Goal: Task Accomplishment & Management: Use online tool/utility

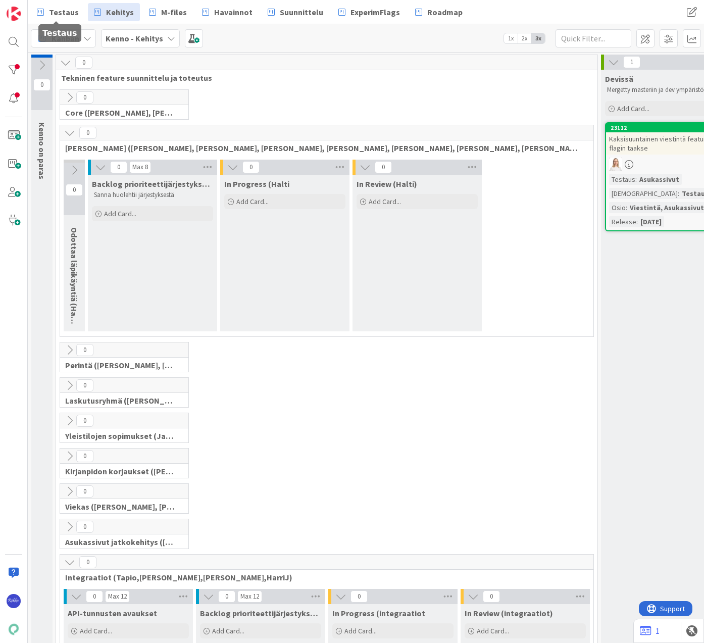
click at [65, 13] on span "Testaus" at bounding box center [64, 12] width 30 height 12
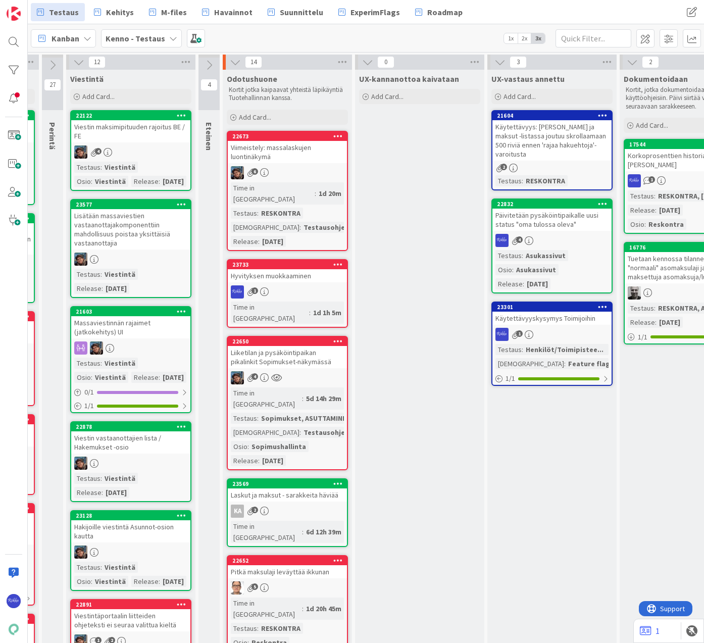
click at [273, 117] on div "Add Card..." at bounding box center [287, 117] width 121 height 15
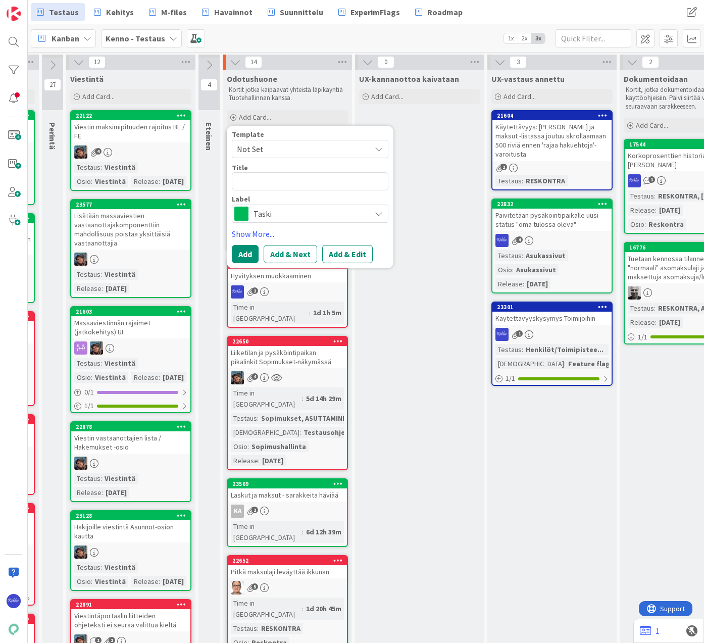
click at [279, 150] on span "Not Set" at bounding box center [300, 148] width 126 height 13
click at [288, 199] on span "Bugi" at bounding box center [318, 192] width 144 height 13
type textarea "x"
type textarea "Bugi"
click at [353, 250] on button "Add & Edit" at bounding box center [347, 254] width 51 height 18
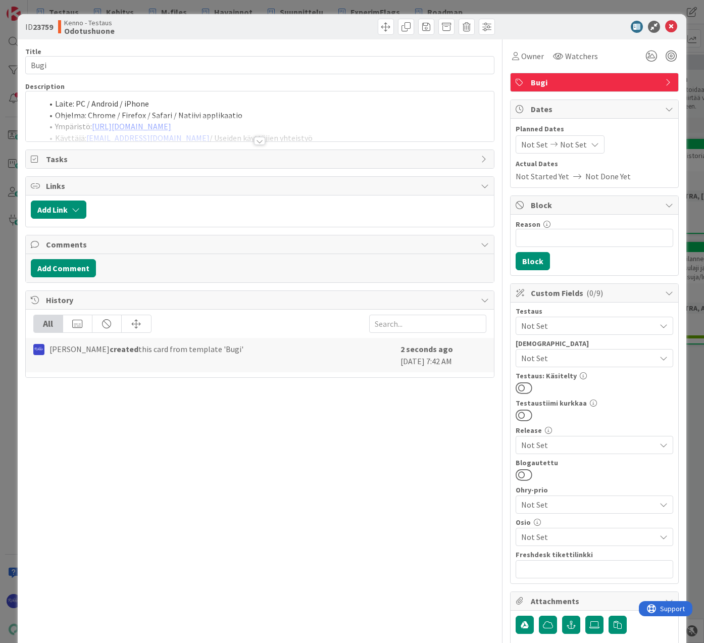
click at [551, 86] on span "Bugi" at bounding box center [595, 82] width 129 height 12
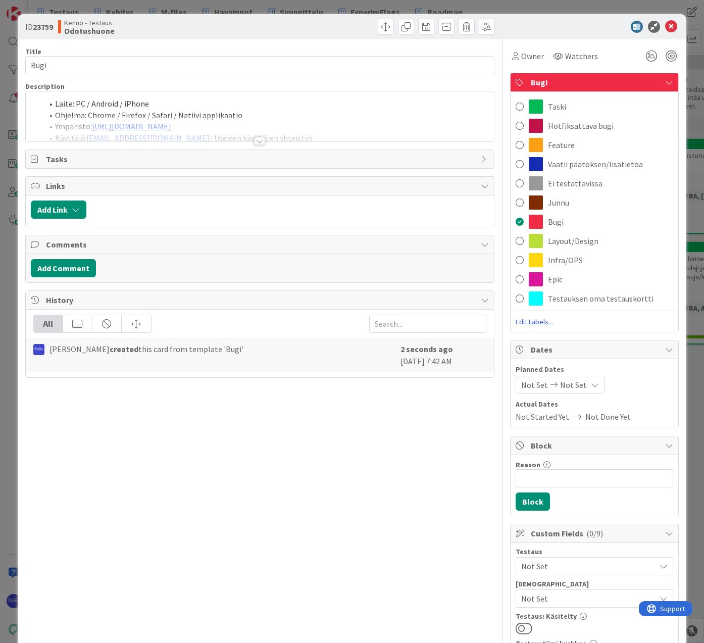
click at [579, 163] on span "Vaatii päätöksen/lisätietoa" at bounding box center [595, 164] width 95 height 12
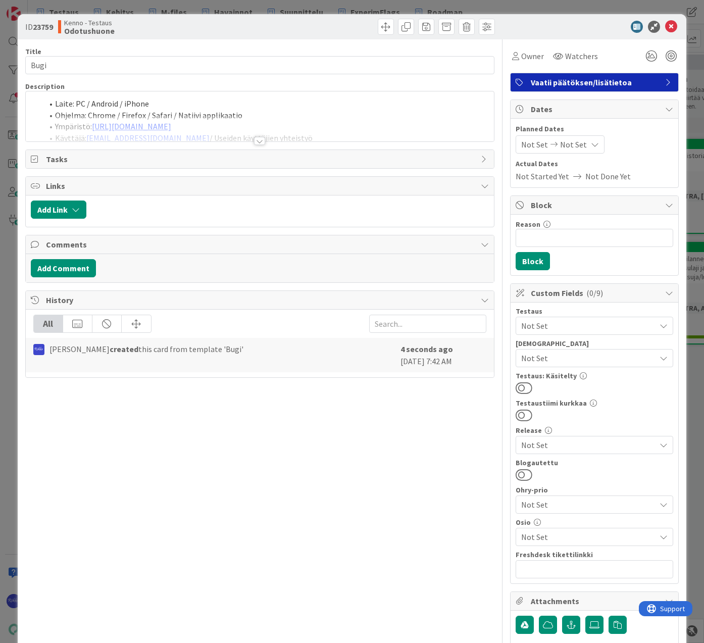
click at [523, 55] on span "Owner" at bounding box center [532, 56] width 23 height 12
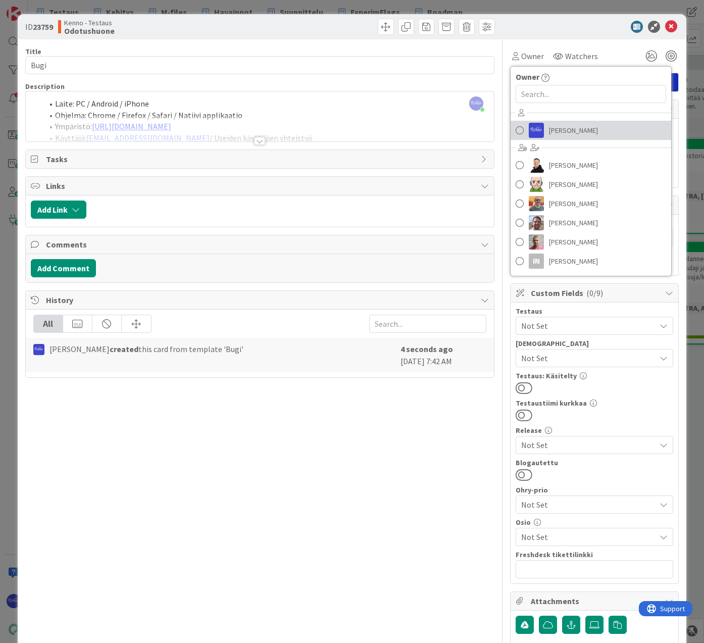
click at [561, 132] on span "[PERSON_NAME]" at bounding box center [573, 130] width 49 height 15
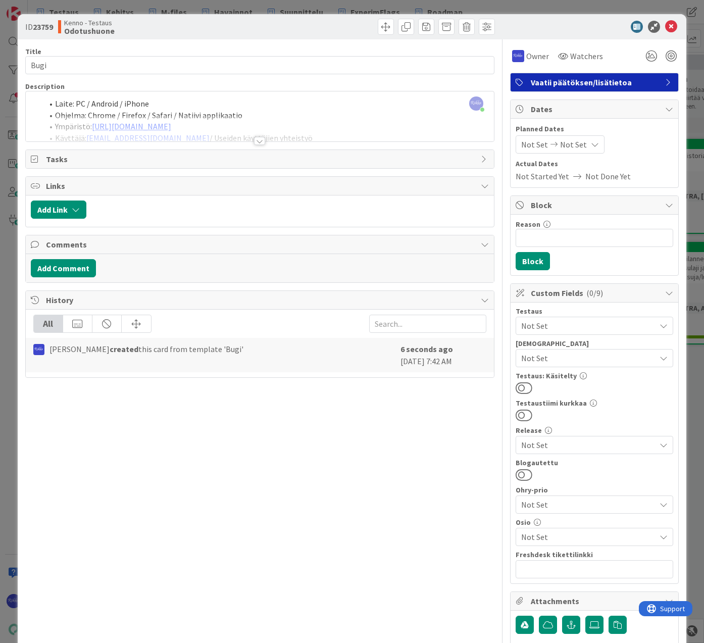
click at [258, 138] on div at bounding box center [259, 141] width 11 height 8
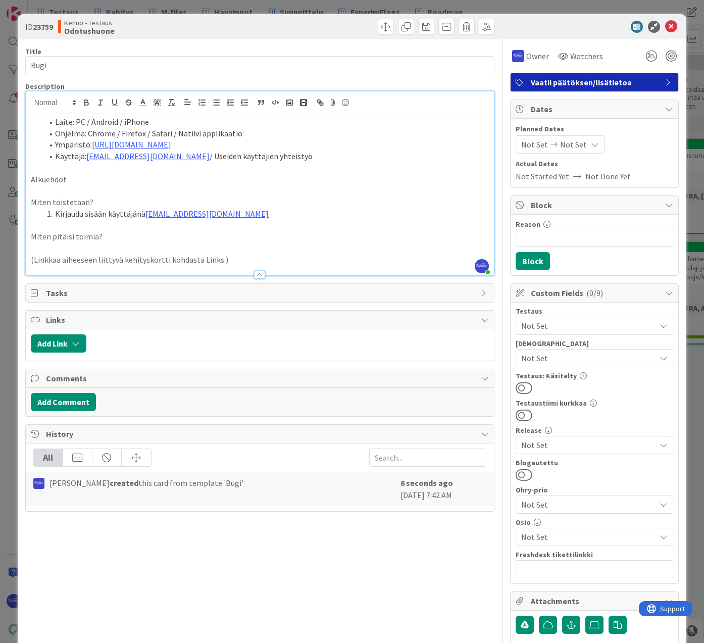
click at [250, 213] on li "Kirjaudu sisään käyttäjänä [EMAIL_ADDRESS][DOMAIN_NAME]" at bounding box center [266, 214] width 446 height 12
click at [116, 180] on p "Alkuehdot" at bounding box center [260, 180] width 458 height 12
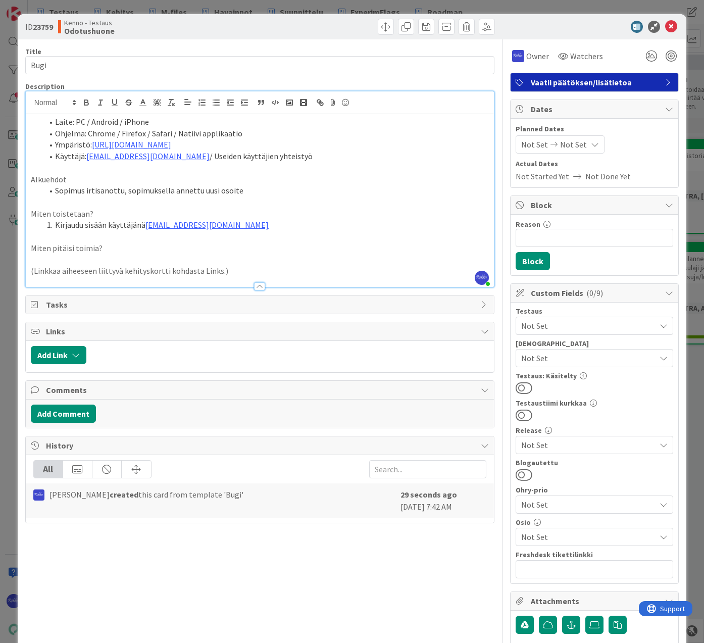
click at [244, 230] on li "Kirjaudu sisään käyttäjänä [EMAIL_ADDRESS][DOMAIN_NAME]" at bounding box center [266, 225] width 446 height 12
click at [407, 222] on li "Kirjaudu sisään käyttäjänä [EMAIL_ADDRESS][DOMAIN_NAME]" at bounding box center [266, 225] width 446 height 12
click at [237, 221] on li "Kirjaudu sisään käyttäjänä [EMAIL_ADDRESS][DOMAIN_NAME]" at bounding box center [266, 225] width 446 height 12
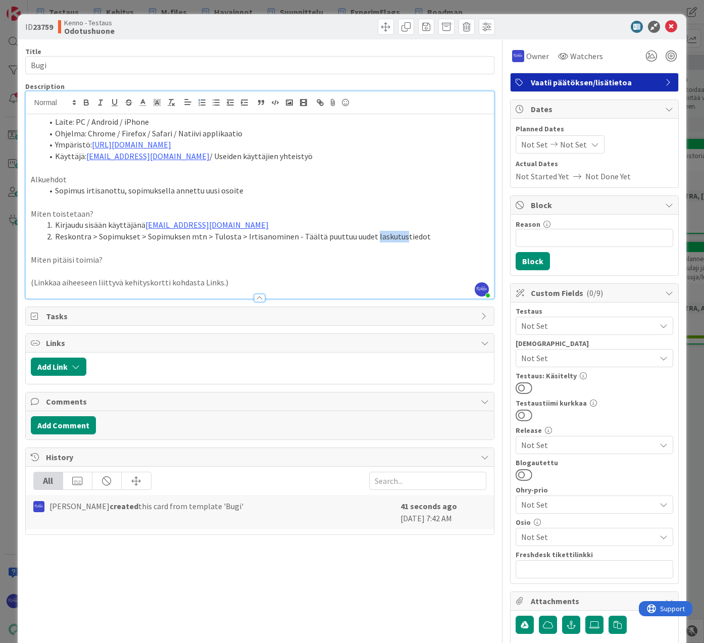
drag, startPoint x: 366, startPoint y: 236, endPoint x: 394, endPoint y: 233, distance: 28.0
click at [394, 233] on li "Reskontra > Sopimukset > Sopimuksen mtn > Tulosta > Irtisanominen - Täältä puut…" at bounding box center [266, 237] width 446 height 12
click at [413, 237] on li "Reskontra > Sopimukset > Sopimuksen mtn > Tulosta > Irtisanominen - Täältä puut…" at bounding box center [266, 237] width 446 height 12
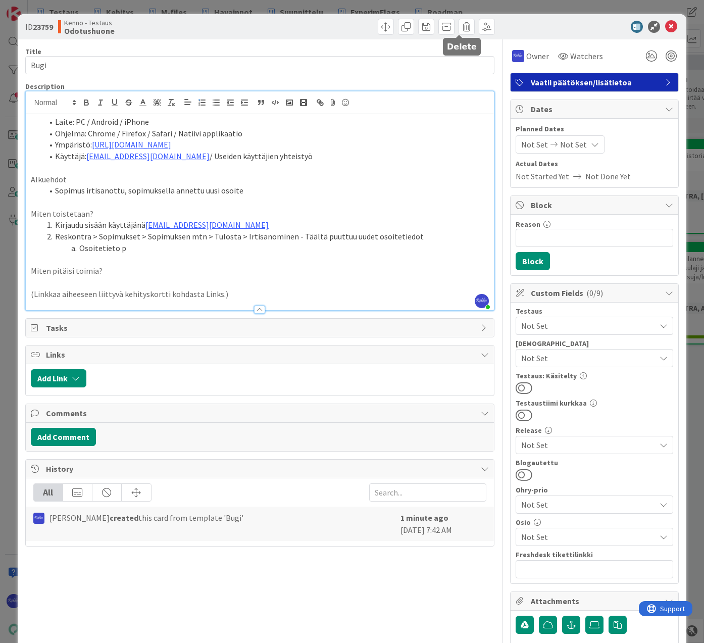
click at [459, 24] on span at bounding box center [467, 27] width 16 height 16
click at [470, 76] on button "Delete" at bounding box center [483, 74] width 38 height 18
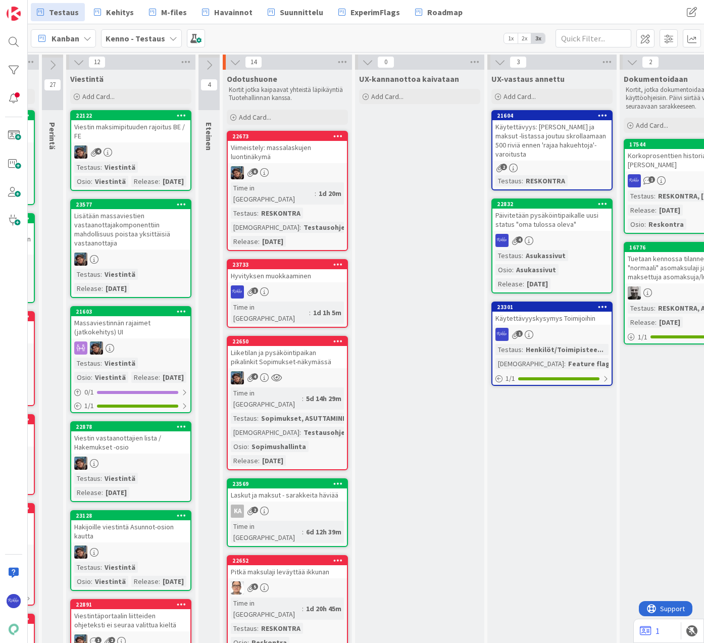
click at [275, 113] on div "Add Card..." at bounding box center [287, 117] width 121 height 15
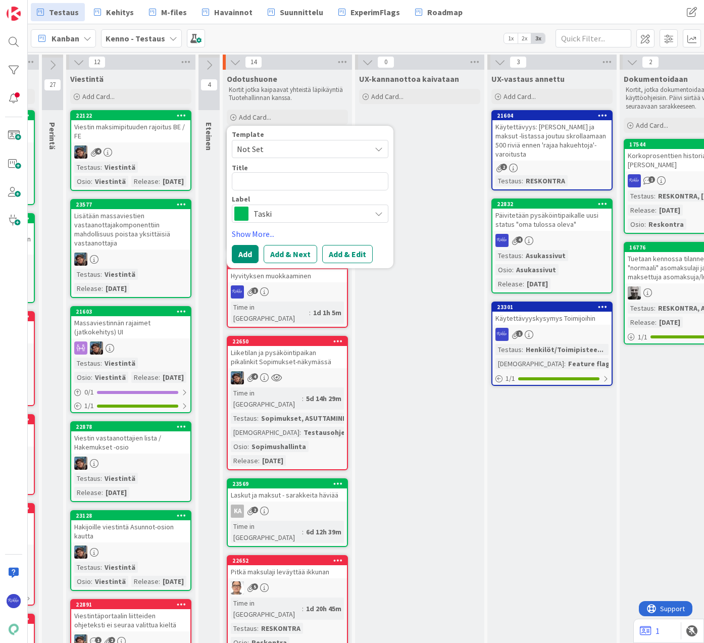
click at [276, 143] on span "Not Set" at bounding box center [300, 148] width 126 height 13
click at [276, 199] on span "Bugi" at bounding box center [318, 192] width 144 height 13
type textarea "x"
type textarea "Bugi"
click at [339, 208] on span "Bugi" at bounding box center [310, 214] width 112 height 14
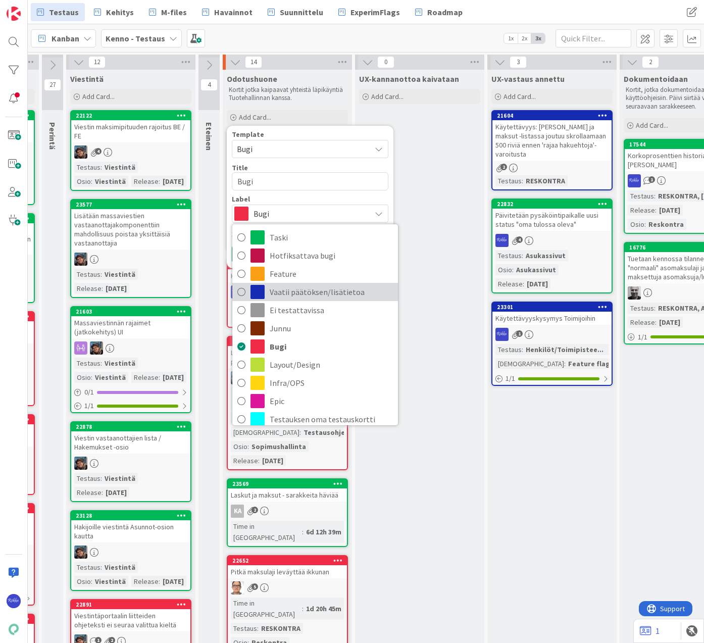
click at [353, 292] on span "Vaatii päätöksen/lisätietoa" at bounding box center [331, 291] width 123 height 15
type textarea "x"
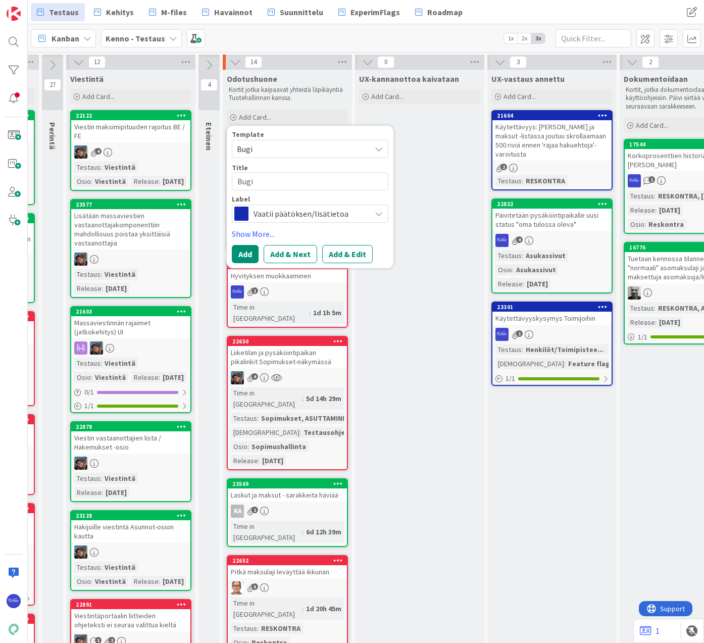
click at [352, 254] on button "Add & Edit" at bounding box center [347, 254] width 51 height 18
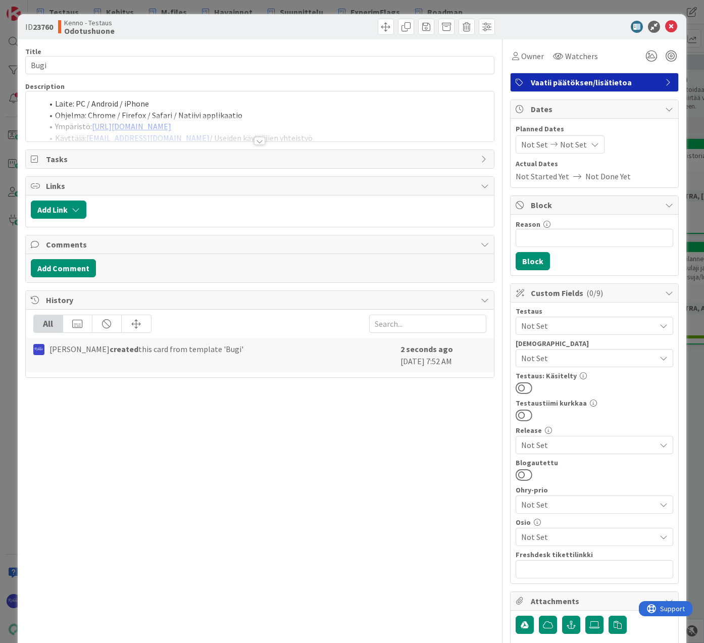
click at [521, 58] on span "Owner" at bounding box center [532, 56] width 23 height 12
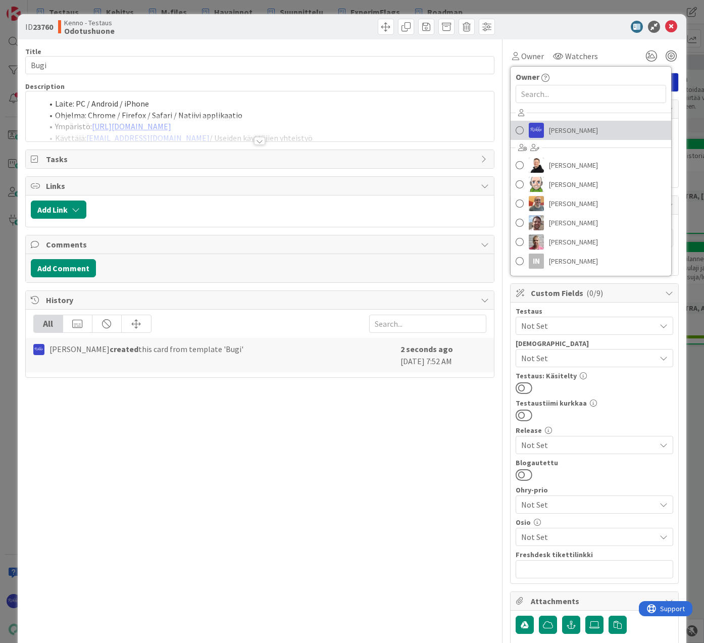
click at [565, 130] on span "[PERSON_NAME]" at bounding box center [573, 130] width 49 height 15
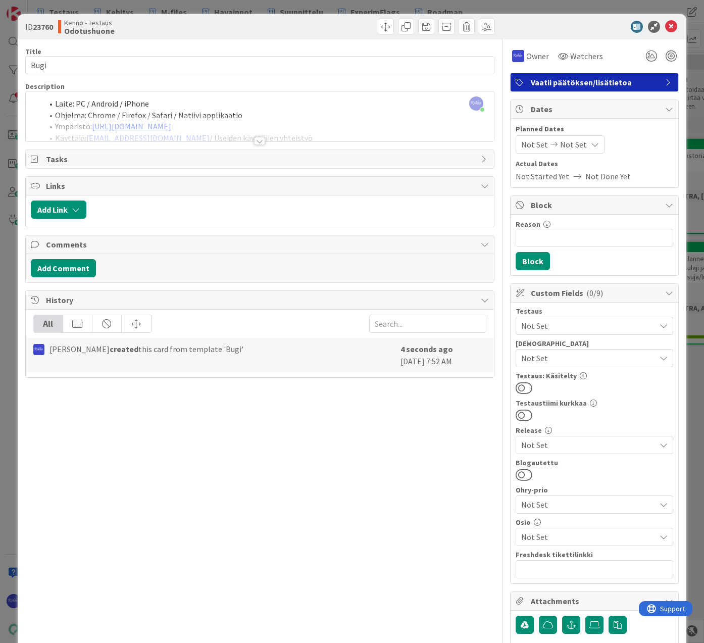
click at [257, 140] on div at bounding box center [259, 141] width 11 height 8
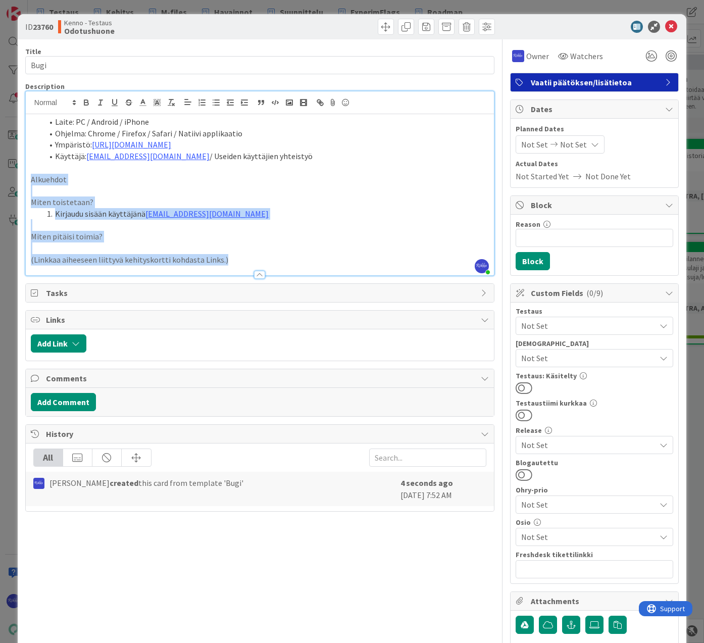
drag, startPoint x: 31, startPoint y: 178, endPoint x: 229, endPoint y: 263, distance: 215.0
click at [229, 263] on div "Laite: PC / Android / iPhone Ohjelma: Chrome / Firefox / Safari / Natiivi appli…" at bounding box center [260, 194] width 468 height 161
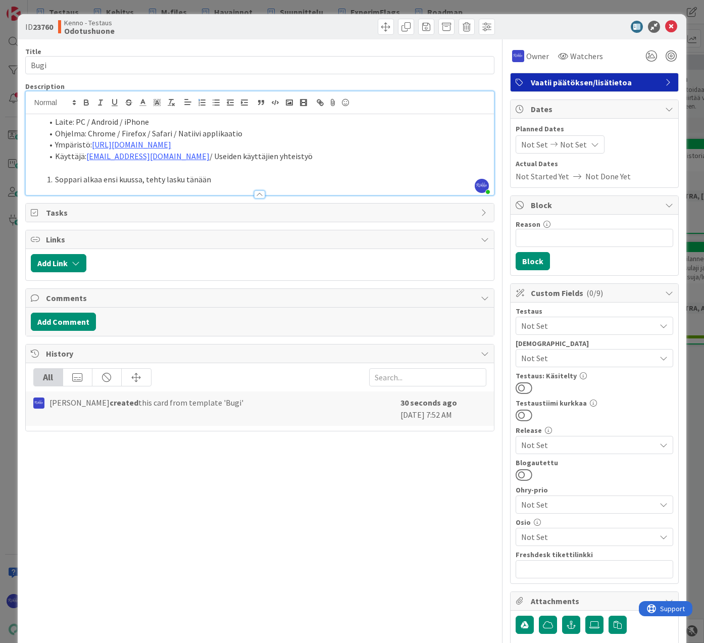
click at [141, 179] on li "Soppari alkaa ensi kuussa, tehty lasku tänään" at bounding box center [266, 180] width 446 height 12
click at [234, 181] on li "Soppari alkaa ensi kuussa (1.11), tehty lasku tänään" at bounding box center [266, 180] width 446 height 12
click at [239, 182] on li "Soppari alkaa ensi kuussa (1.11), tehty lasku tänään (2,10)" at bounding box center [266, 180] width 446 height 12
click at [260, 179] on li "Soppari alkaa ensi kuussa (1.11), tehty lasku tänään (2.10)" at bounding box center [266, 180] width 446 height 12
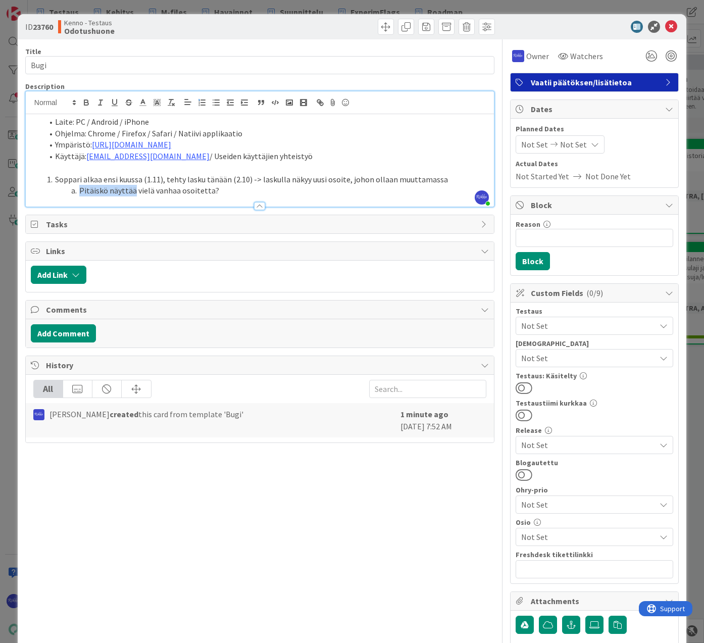
drag, startPoint x: 79, startPoint y: 190, endPoint x: 132, endPoint y: 190, distance: 53.0
click at [132, 190] on li "Pitäiskö näyttää vielä vanhaa osoitetta?" at bounding box center [266, 191] width 446 height 12
click at [190, 188] on li "Osaako näyttää vanhaa osoitetta?" at bounding box center [266, 191] width 446 height 12
click at [199, 190] on li "Osaako näyttää vanhaa osoitetta?" at bounding box center [266, 191] width 446 height 12
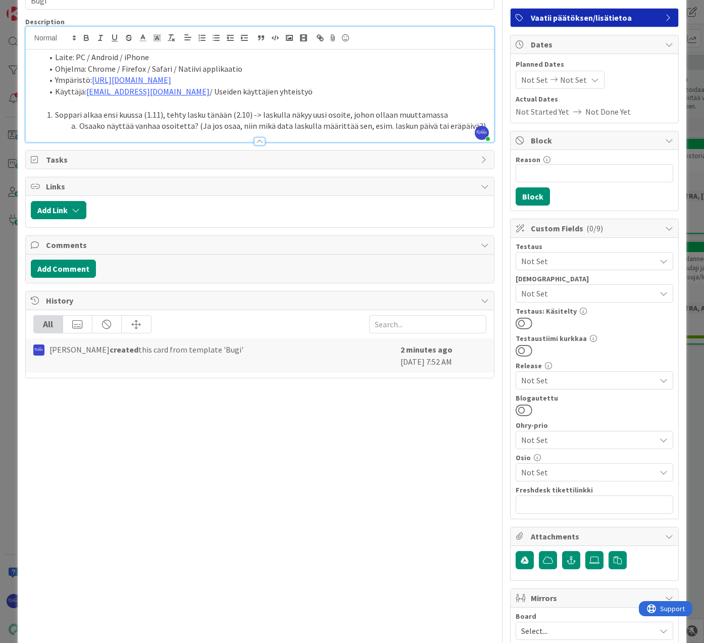
scroll to position [144, 0]
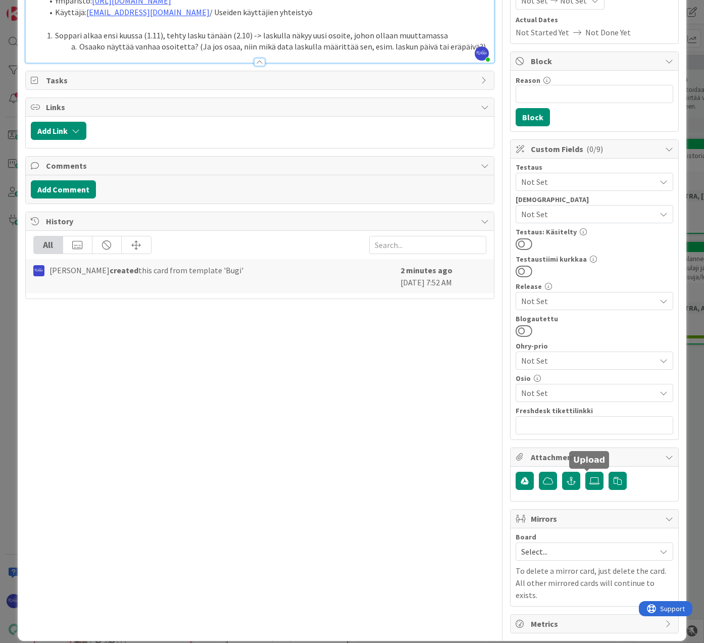
click at [590, 482] on icon at bounding box center [595, 481] width 10 height 8
click at [586, 472] on input "file" at bounding box center [586, 472] width 0 height 0
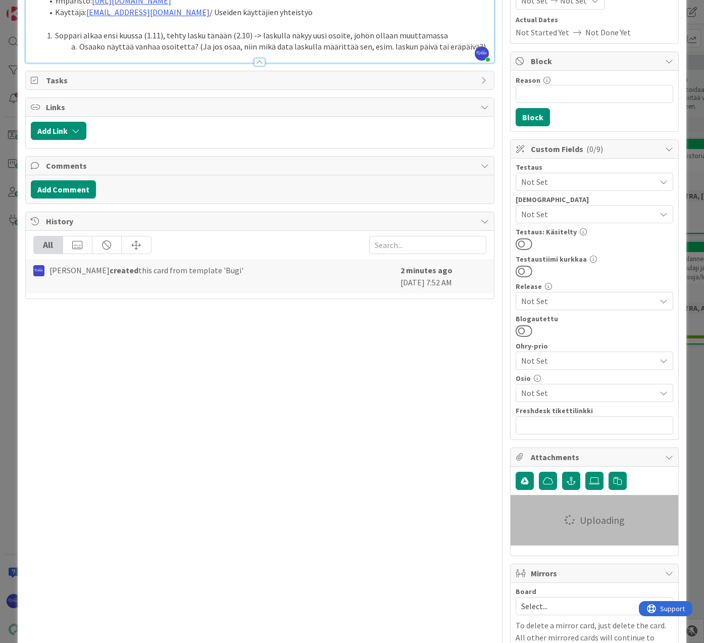
click at [254, 63] on div at bounding box center [259, 62] width 11 height 8
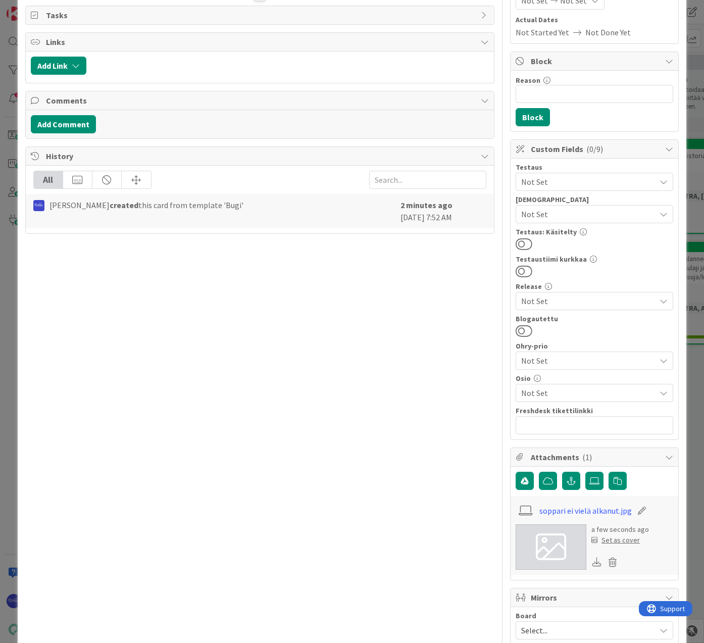
scroll to position [0, 0]
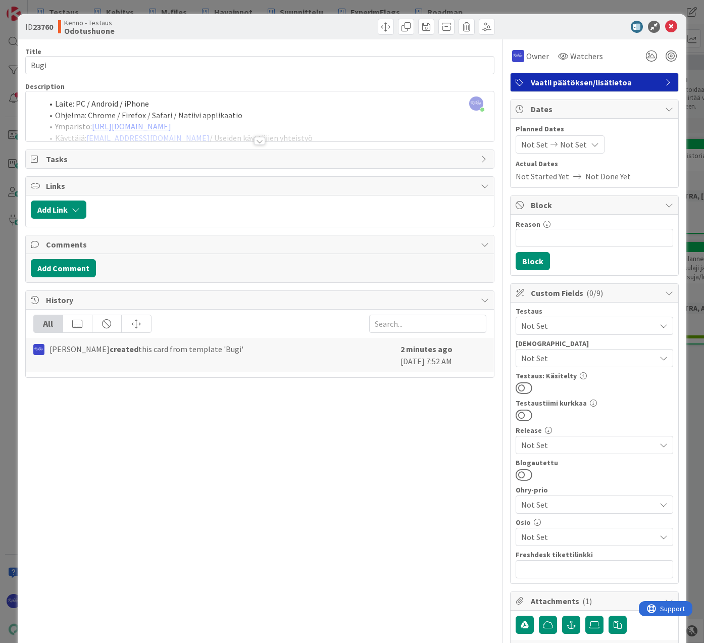
click at [256, 139] on div at bounding box center [259, 141] width 11 height 8
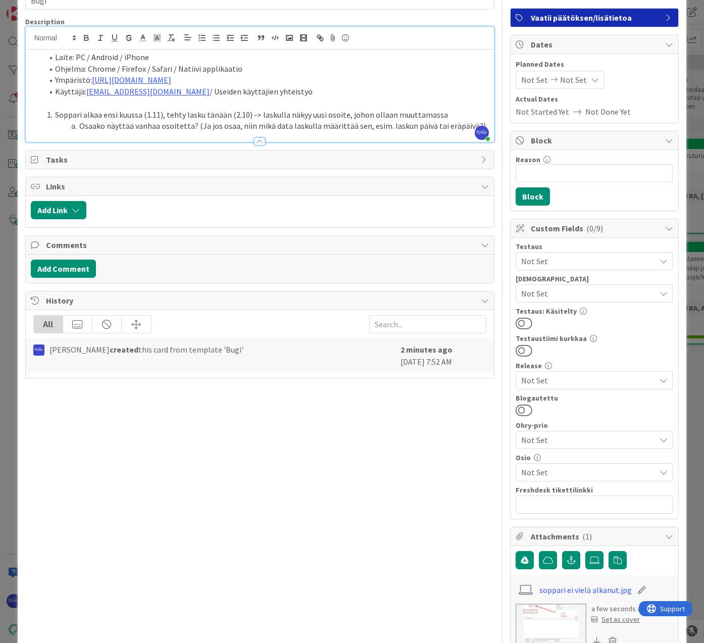
scroll to position [202, 0]
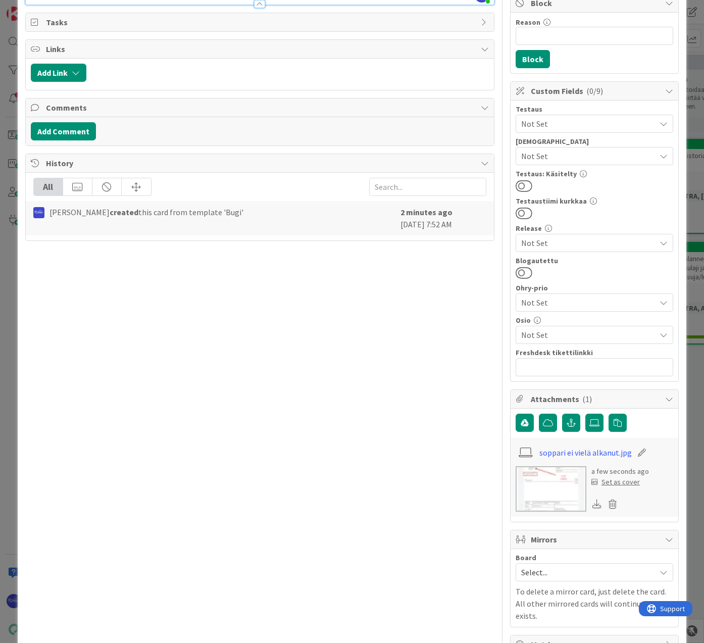
click at [606, 506] on icon at bounding box center [613, 504] width 14 height 15
click at [513, 548] on button "Delete" at bounding box center [519, 553] width 38 height 18
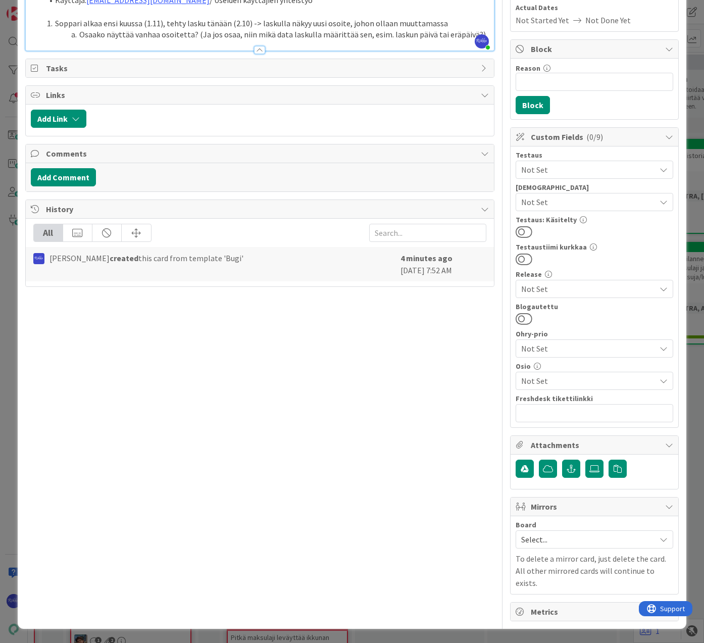
scroll to position [144, 0]
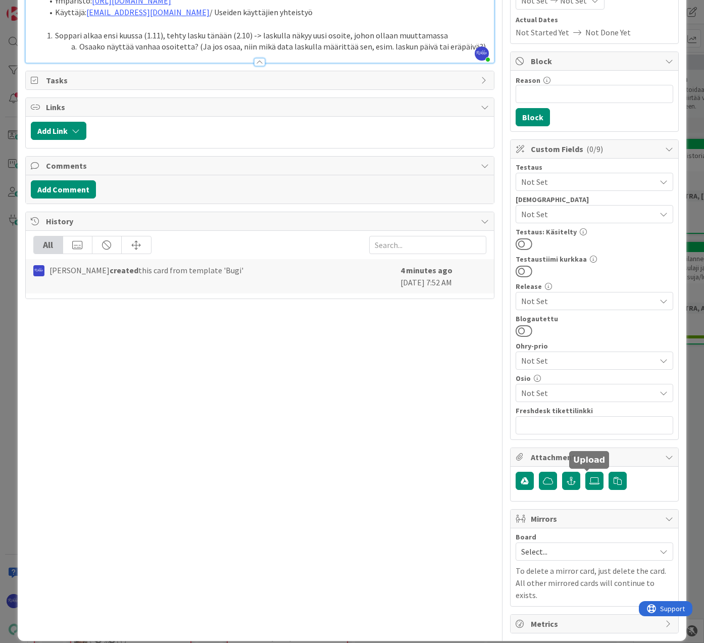
click at [590, 480] on icon at bounding box center [595, 481] width 10 height 8
click at [586, 472] on input "file" at bounding box center [586, 472] width 0 height 0
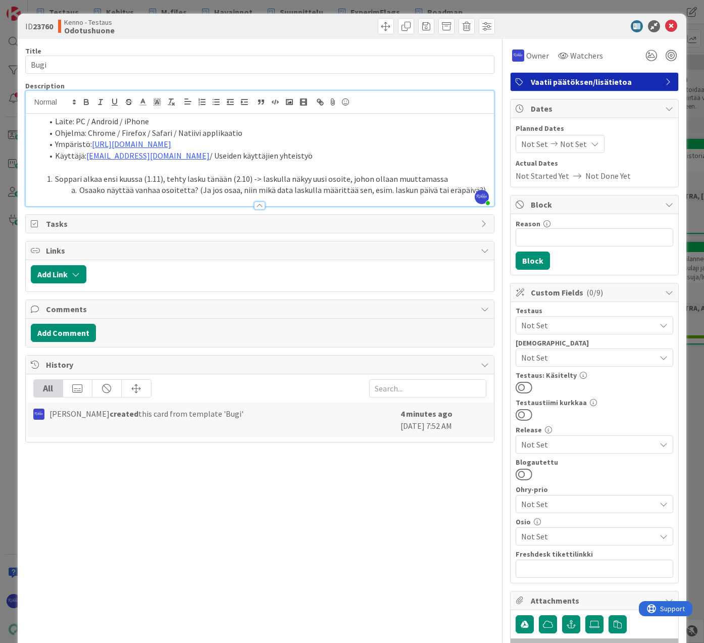
scroll to position [0, 0]
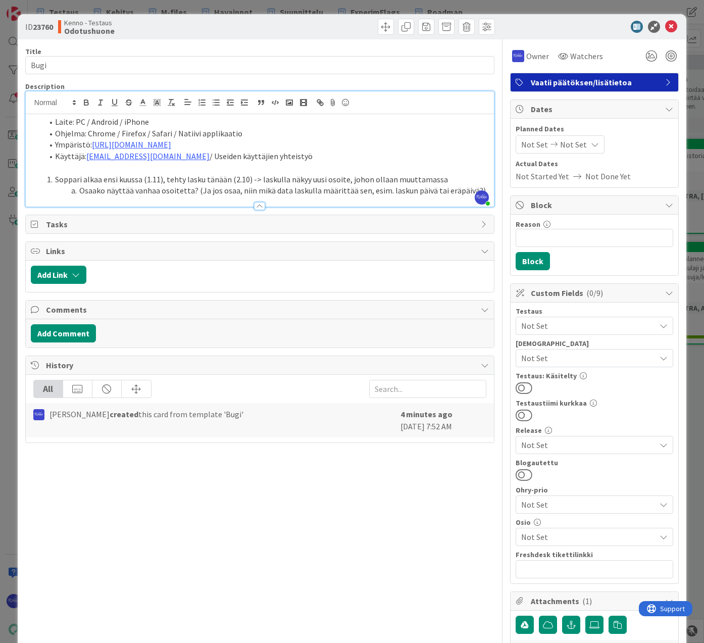
click at [259, 207] on div at bounding box center [259, 206] width 11 height 8
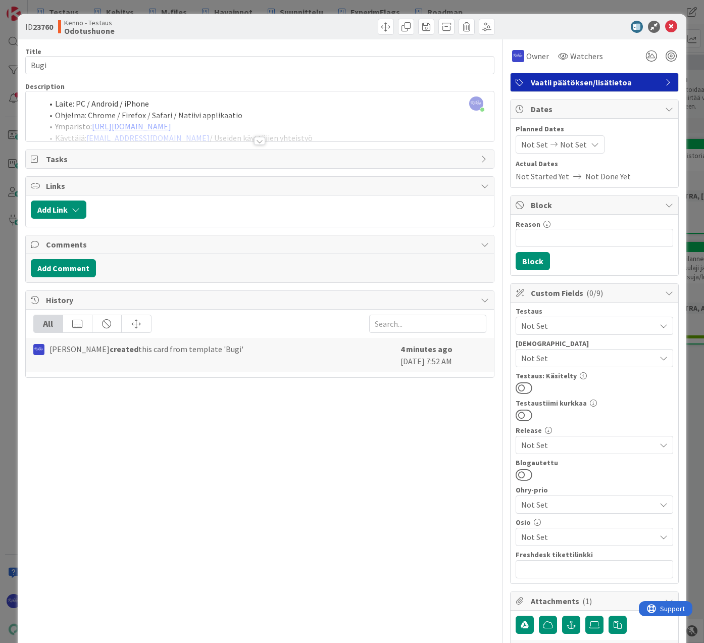
click at [258, 142] on div at bounding box center [259, 141] width 11 height 8
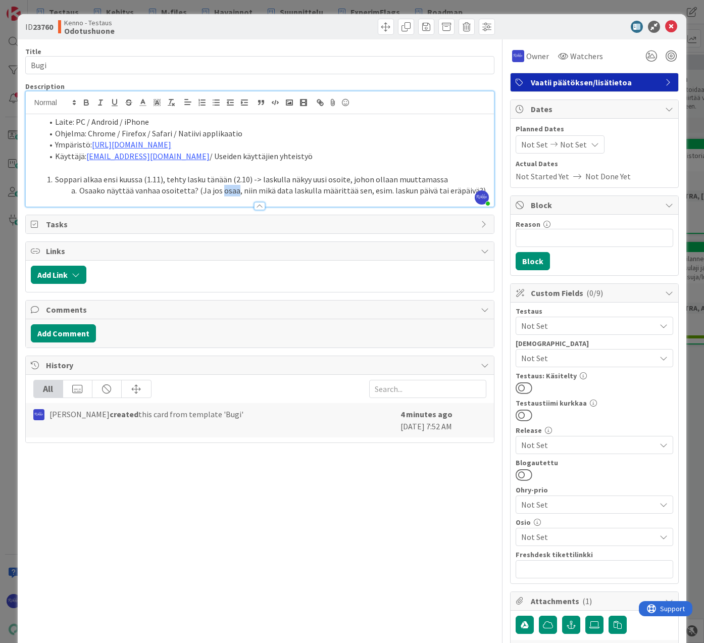
drag, startPoint x: 218, startPoint y: 191, endPoint x: 232, endPoint y: 192, distance: 13.7
click at [232, 192] on li "Osaako näyttää vanhaa osoitetta? (Ja jos osaa, niin mikä data laskulla määrittä…" at bounding box center [266, 191] width 446 height 12
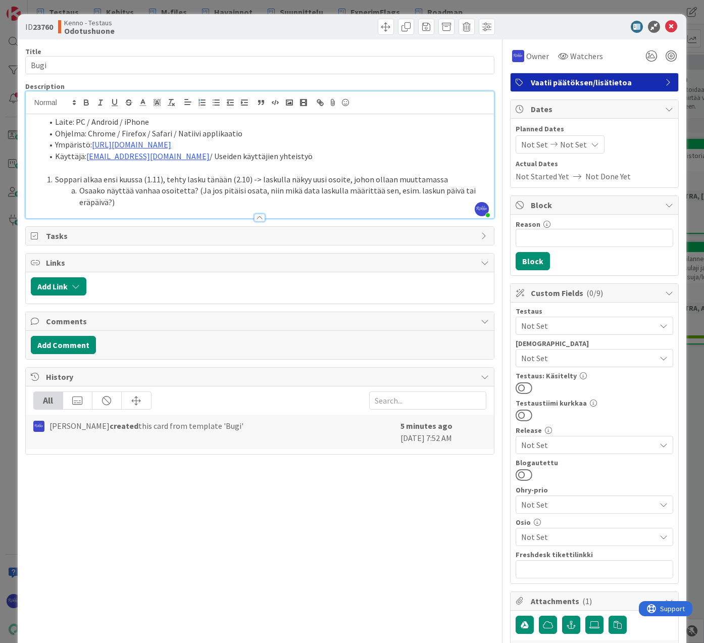
click at [111, 202] on li "Osaako näyttää vanhaa osoitetta? (Ja jos pitäisi osata, niin mikä data laskulla…" at bounding box center [266, 196] width 446 height 23
click at [127, 205] on li "Osaako näyttää vanhaa osoitetta? (Ja jos pitäisi osata, niin mikä data laskulla…" at bounding box center [266, 196] width 446 height 23
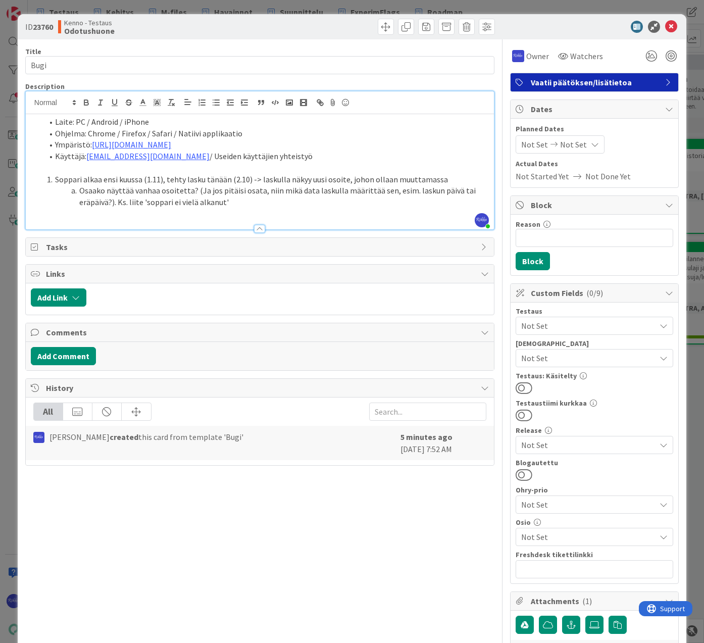
click at [245, 201] on li "Osaako näyttää vanhaa osoitetta? (Ja jos pitäisi osata, niin mikä data laskulla…" at bounding box center [266, 196] width 446 height 23
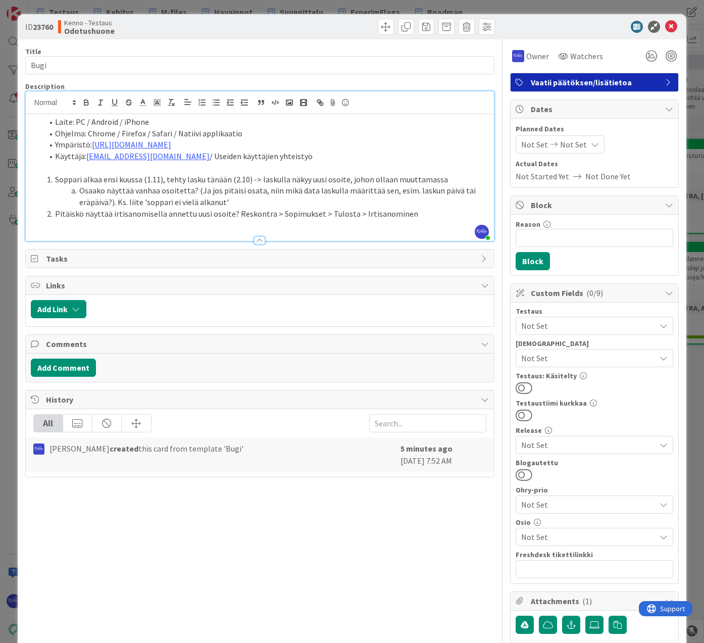
click at [321, 216] on li "Pitäiskö näyttää irtisanomisella annettu uusi osoite? Reskontra > Sopimukset > …" at bounding box center [266, 214] width 446 height 12
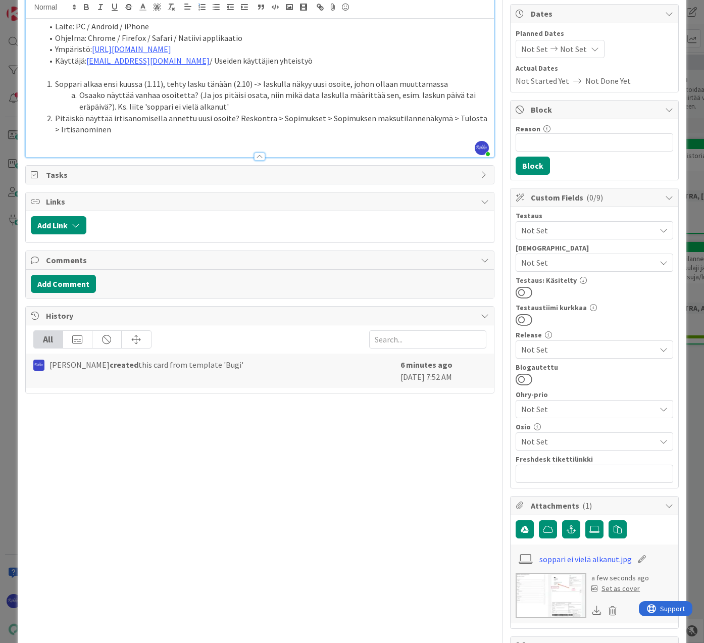
scroll to position [223, 0]
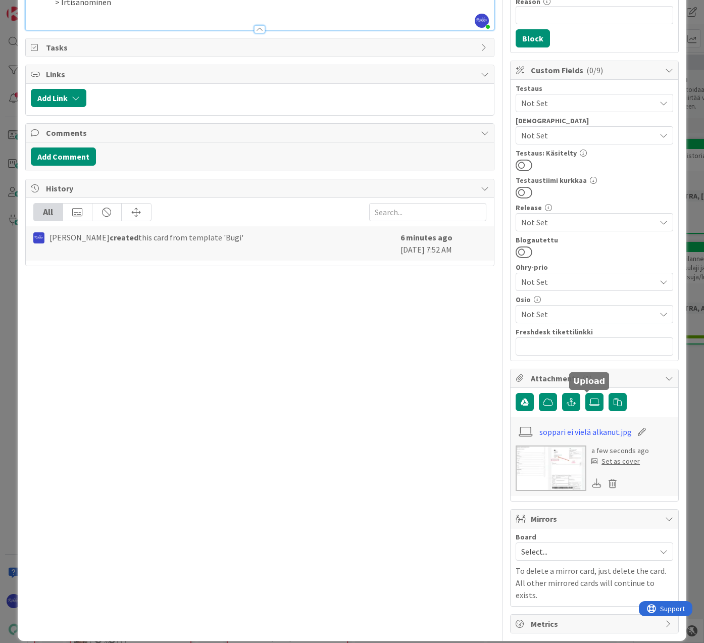
click at [592, 403] on icon at bounding box center [595, 402] width 10 height 8
click at [586, 393] on input "file" at bounding box center [586, 393] width 0 height 0
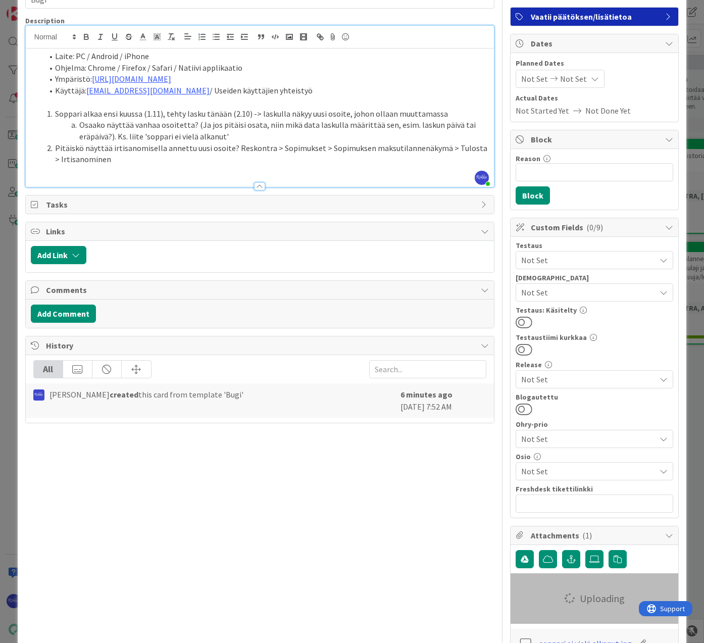
scroll to position [0, 0]
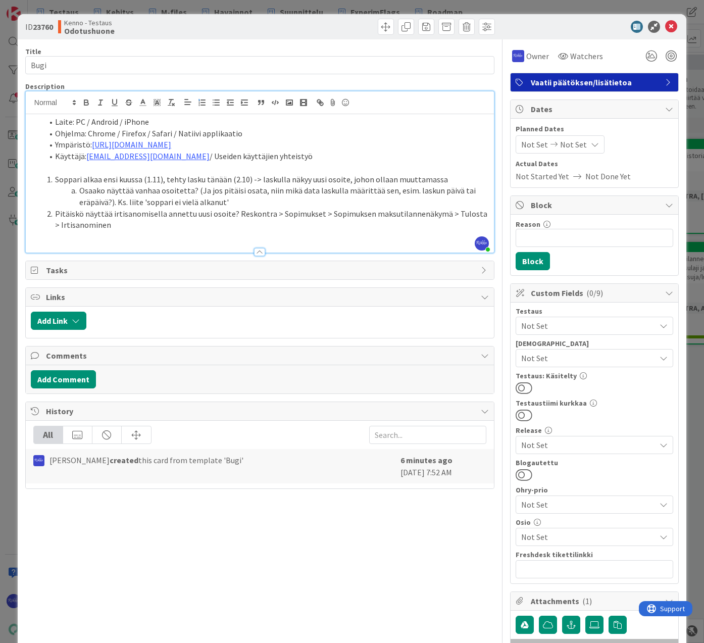
click at [148, 224] on li "Pitäiskö näyttää irtisanomisella annettu uusi osoite? Reskontra > Sopimukset > …" at bounding box center [266, 219] width 446 height 23
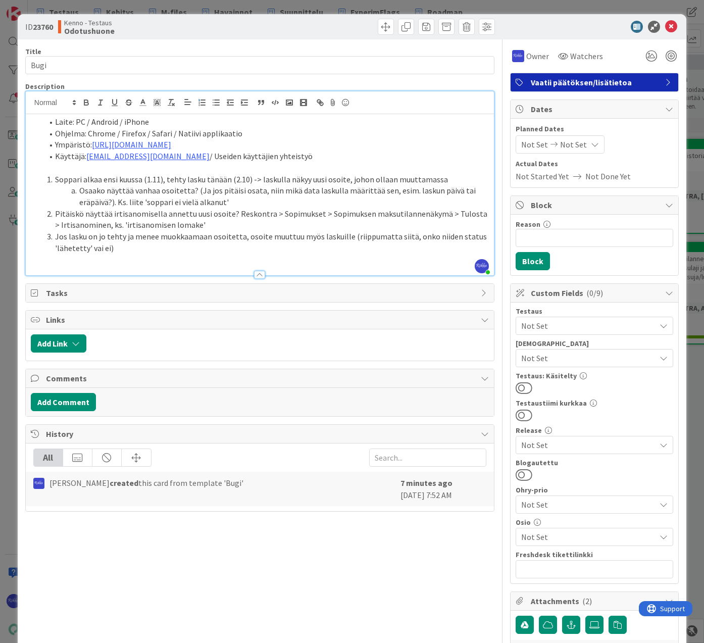
click at [258, 202] on li "Osaako näyttää vanhaa osoitetta? (Ja jos pitäisi osata, niin mikä data laskulla…" at bounding box center [266, 196] width 446 height 23
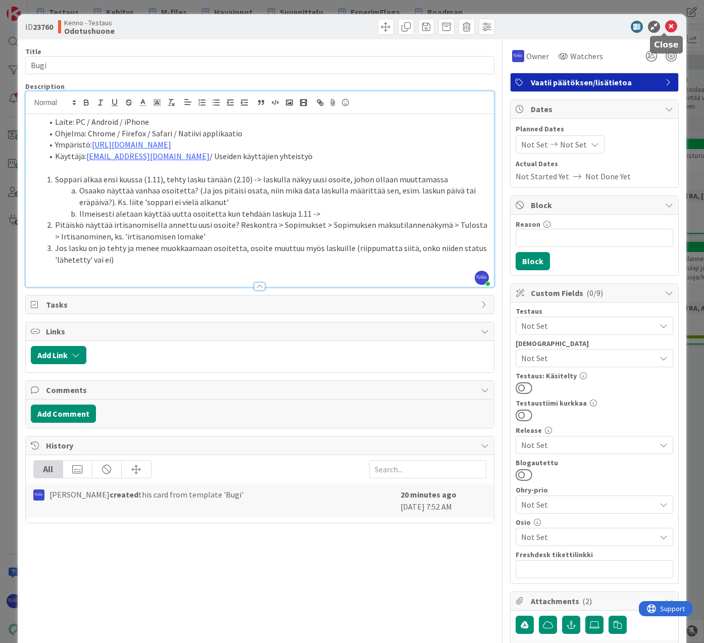
click at [665, 28] on icon at bounding box center [671, 27] width 12 height 12
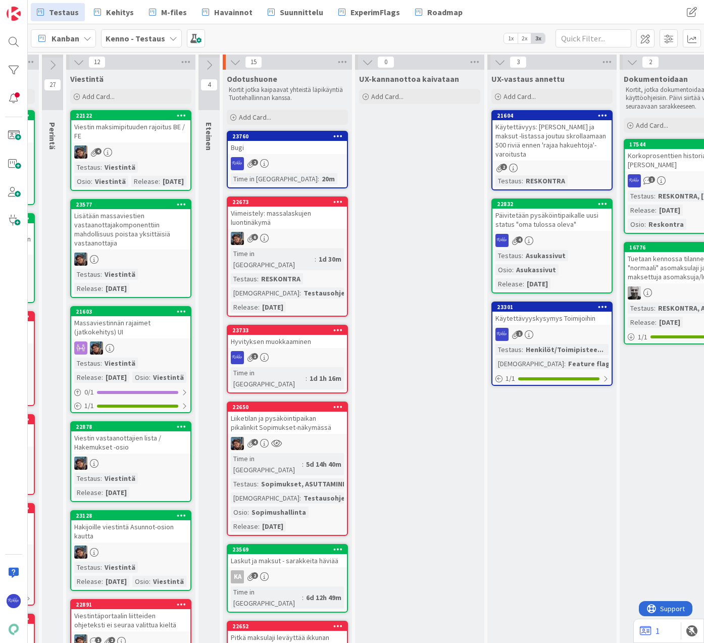
click at [275, 156] on div "23760 Bugi 2 Time in [GEOGRAPHIC_DATA] : 20m" at bounding box center [287, 160] width 121 height 58
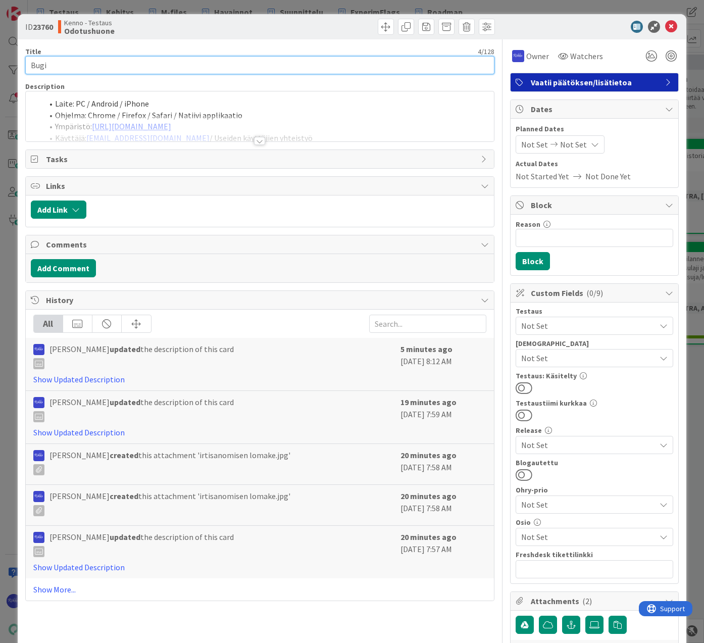
drag, startPoint x: 50, startPoint y: 67, endPoint x: 27, endPoint y: 67, distance: 22.2
click at [27, 67] on input "Bugi" at bounding box center [259, 65] width 469 height 18
type input "Osoitejutut"
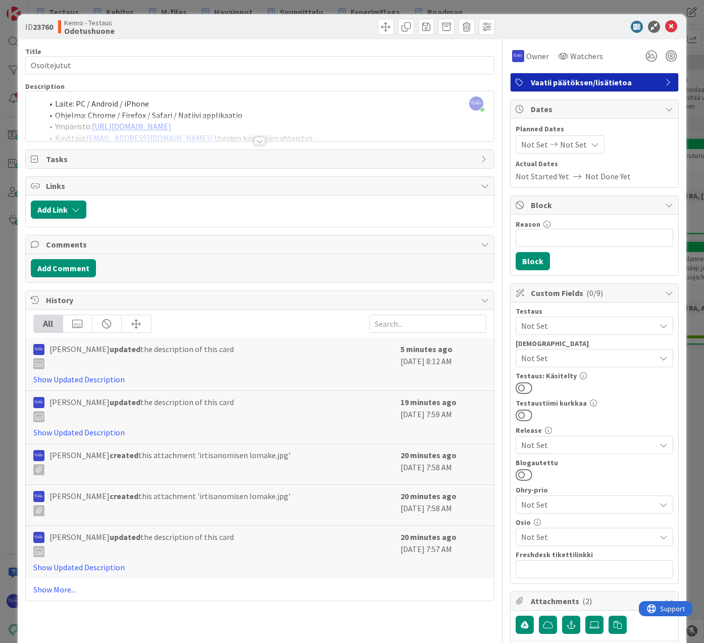
click at [259, 140] on div at bounding box center [259, 141] width 11 height 8
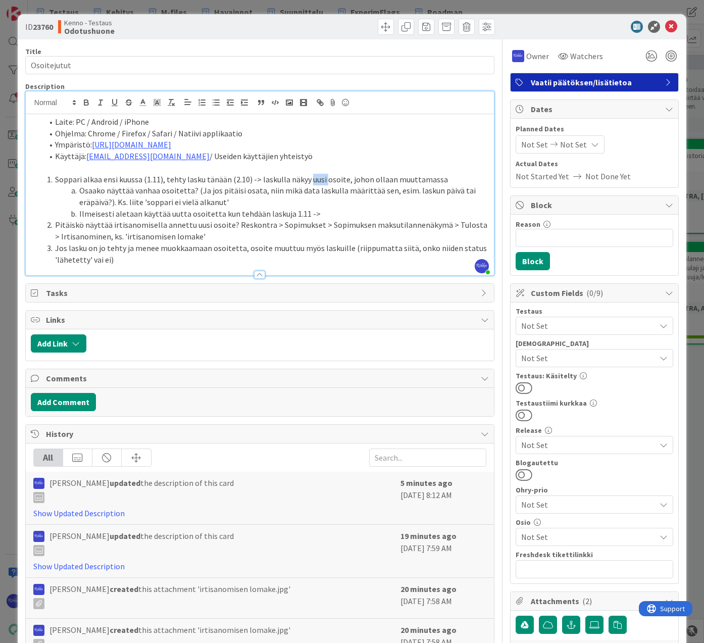
click at [324, 181] on li "Soppari alkaa ensi kuussa (1.11), tehty lasku tänään (2.10) -> laskulla näkyy u…" at bounding box center [266, 180] width 446 height 12
click at [349, 213] on li "Ilmeisesti aletaan käyttää uutta osoitetta kun tehdään laskuja 1.11 ->" at bounding box center [266, 214] width 446 height 12
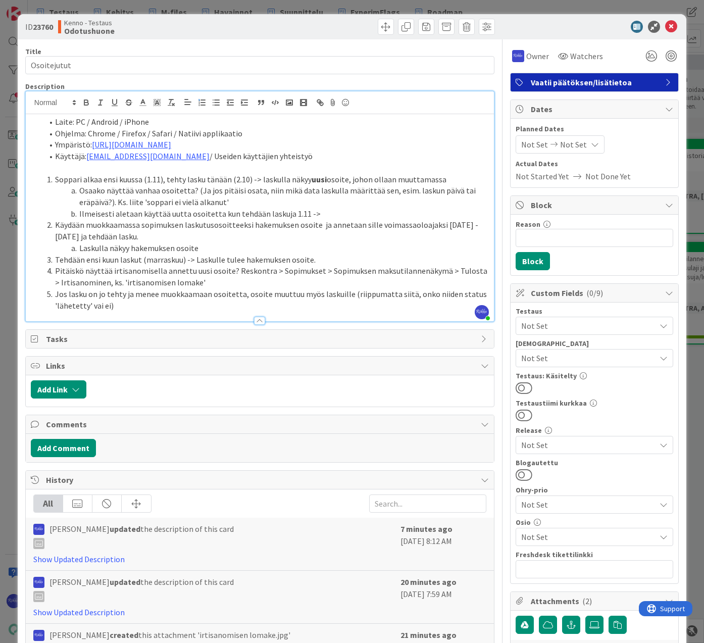
click at [192, 259] on li "Tehdään ensi kuun laskut (marraskuu) -> Laskulle tulee hakemuksen osoite." at bounding box center [266, 260] width 446 height 12
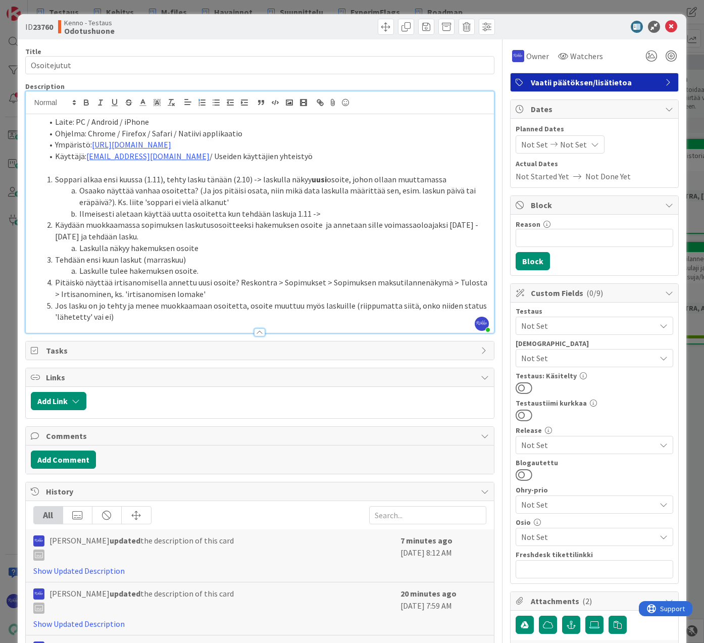
click at [219, 276] on li "Laskulle tulee hakemuksen osoite." at bounding box center [266, 271] width 446 height 12
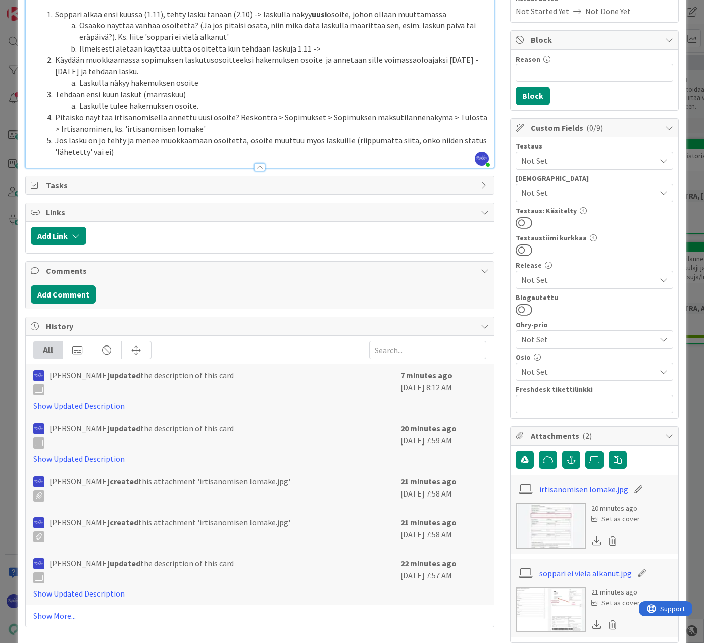
scroll to position [202, 0]
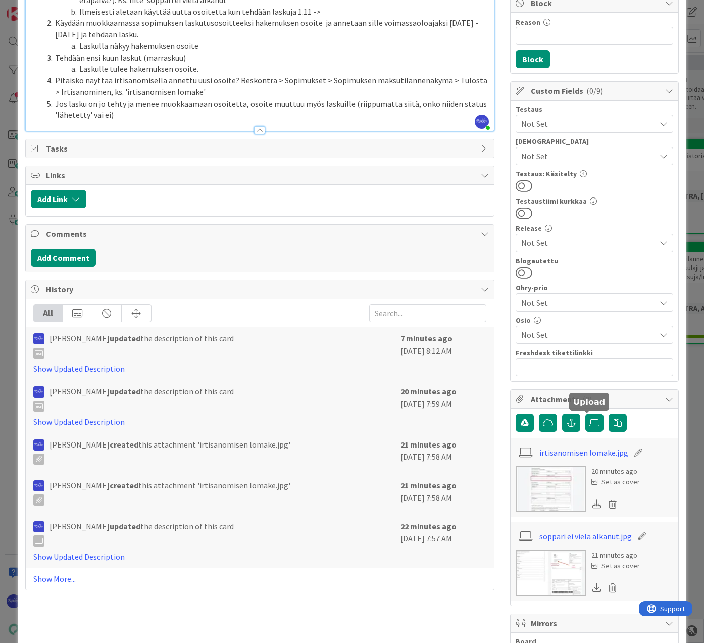
click at [590, 423] on icon at bounding box center [595, 423] width 10 height 8
click at [586, 414] on input "file" at bounding box center [586, 414] width 0 height 0
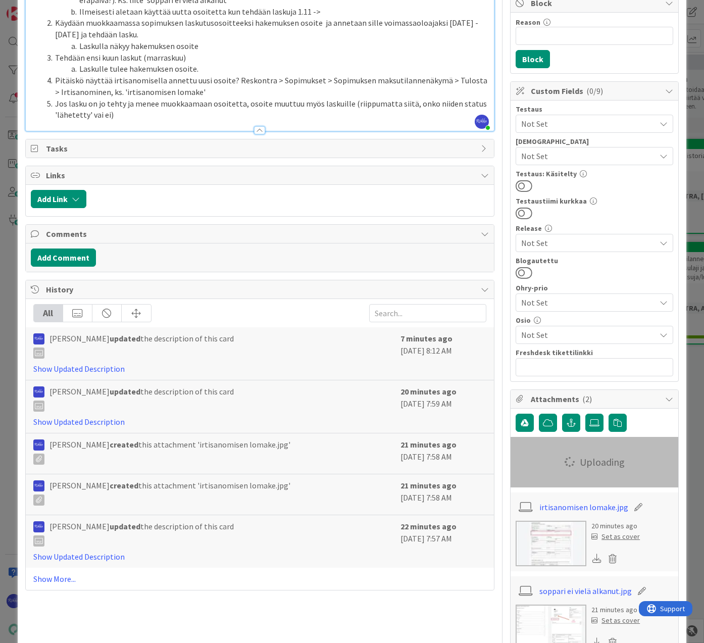
scroll to position [0, 0]
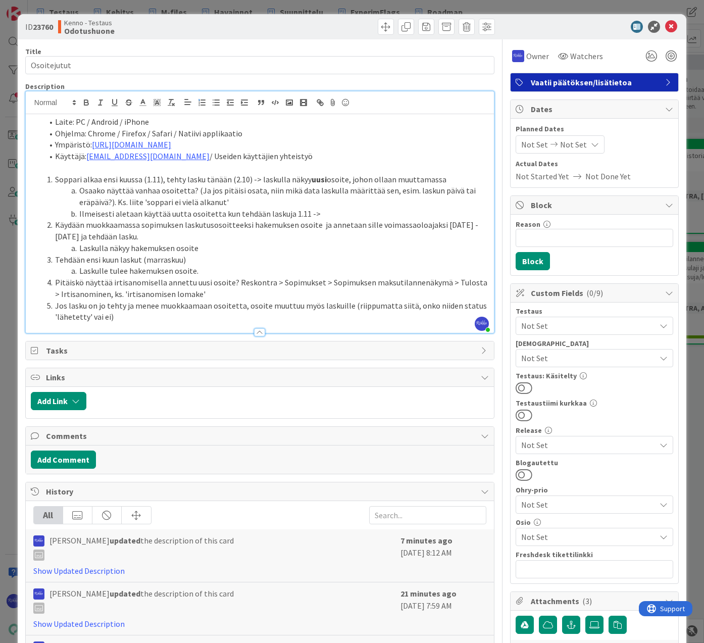
click at [213, 269] on li "Laskulle tulee hakemuksen osoite." at bounding box center [266, 271] width 446 height 12
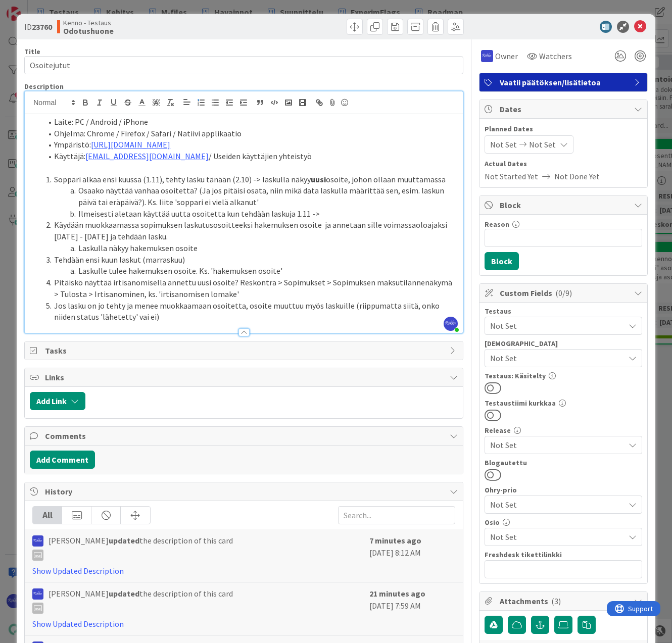
click at [184, 177] on li "Soppari alkaa ensi kuussa (1.11), tehty lasku tänään (2.10) -> laskulla näkyy u…" at bounding box center [250, 180] width 416 height 12
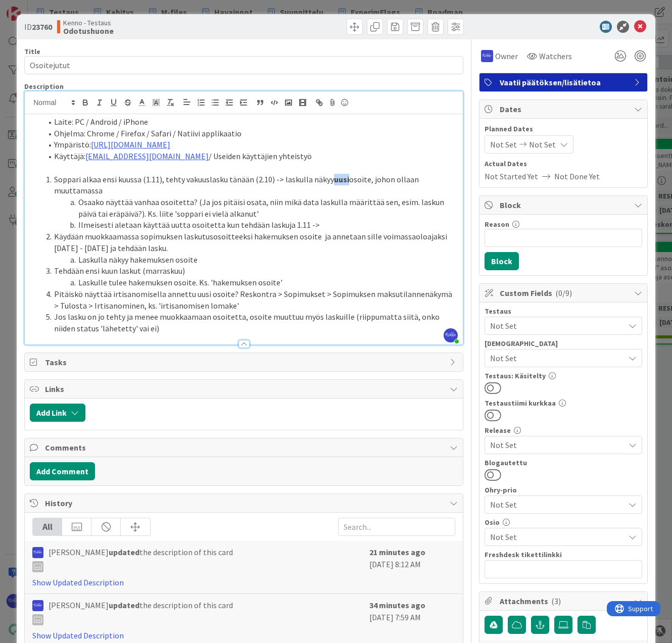
drag, startPoint x: 329, startPoint y: 179, endPoint x: 345, endPoint y: 177, distance: 15.8
click at [345, 177] on li "Soppari alkaa ensi kuussa (1.11), tehty vakuuslasku tänään (2.10) -> laskulla n…" at bounding box center [250, 185] width 416 height 23
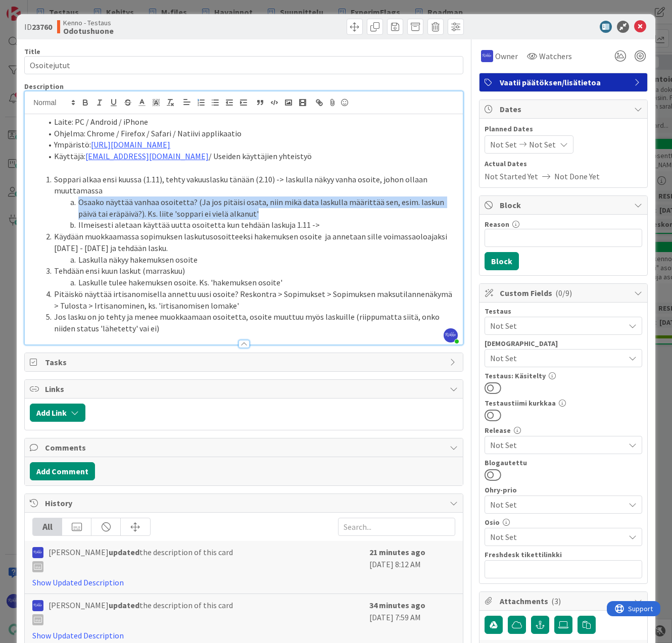
drag, startPoint x: 77, startPoint y: 201, endPoint x: 352, endPoint y: 218, distance: 274.8
click at [352, 218] on li "Osaako näyttää vanhaa osoitetta? (Ja jos pitäisi osata, niin mikä data laskulla…" at bounding box center [250, 208] width 416 height 23
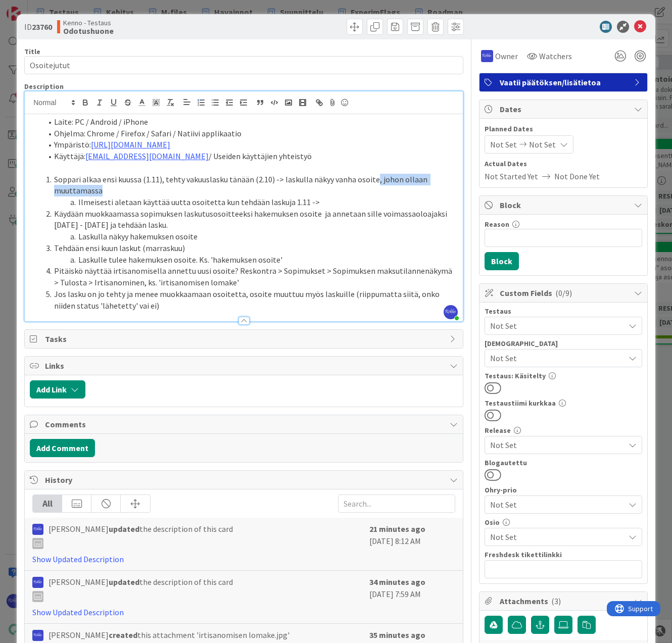
drag, startPoint x: 373, startPoint y: 181, endPoint x: 395, endPoint y: 187, distance: 23.2
click at [395, 187] on li "Soppari alkaa ensi kuussa (1.11), tehty vakuuslasku tänään (2.10) -> laskulla n…" at bounding box center [250, 185] width 416 height 23
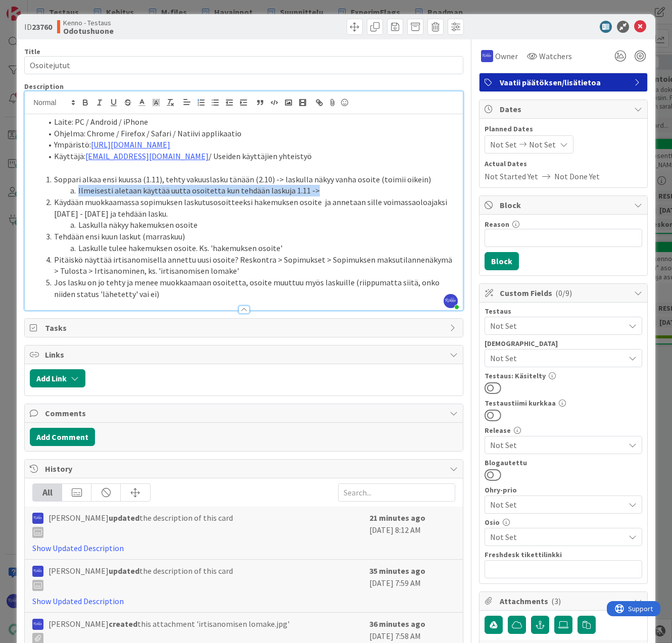
drag, startPoint x: 349, startPoint y: 189, endPoint x: 65, endPoint y: 185, distance: 284.5
click at [65, 185] on li "Ilmeisesti aletaan käyttää uutta osoitetta kun tehdään laskuja 1.11 ->" at bounding box center [250, 191] width 416 height 12
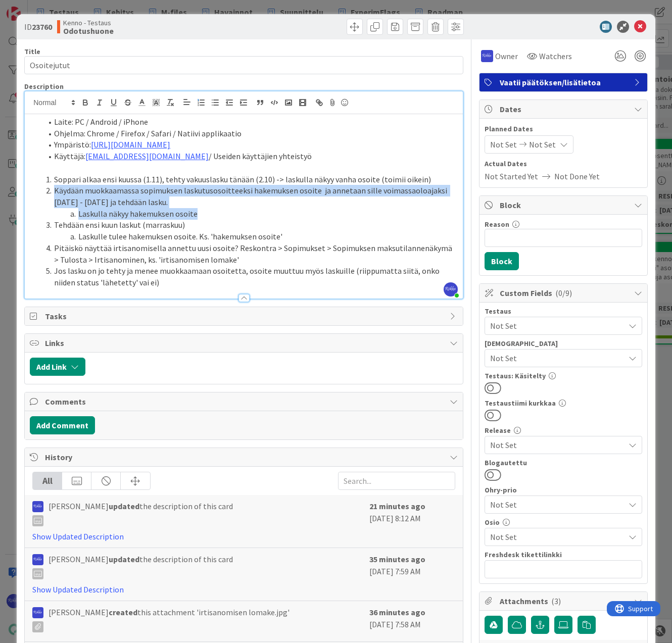
drag, startPoint x: 156, startPoint y: 209, endPoint x: 52, endPoint y: 188, distance: 105.6
click at [52, 188] on ol "Soppari alkaa ensi kuussa (1.11), tehty vakuuslasku tänään (2.10) -> laskulla n…" at bounding box center [244, 231] width 428 height 115
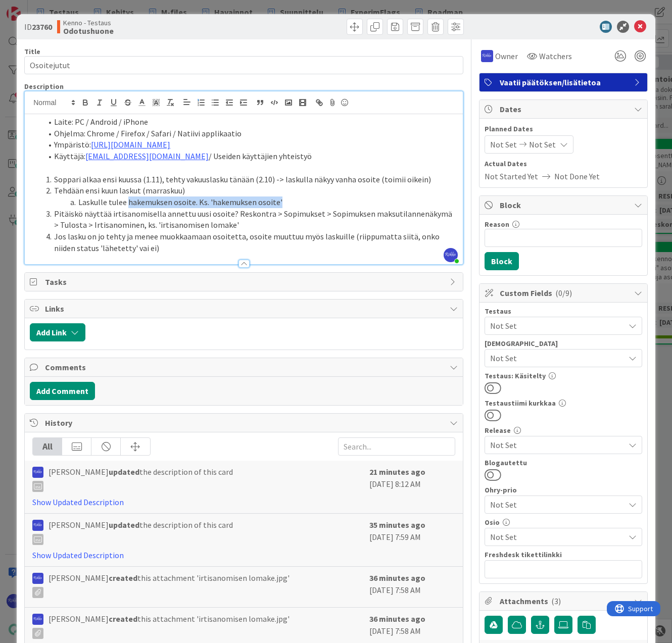
drag, startPoint x: 127, startPoint y: 202, endPoint x: 297, endPoint y: 202, distance: 169.2
click at [297, 202] on li "Laskulle tulee hakemuksen osoite. Ks. 'hakemuksen osoite'" at bounding box center [250, 203] width 416 height 12
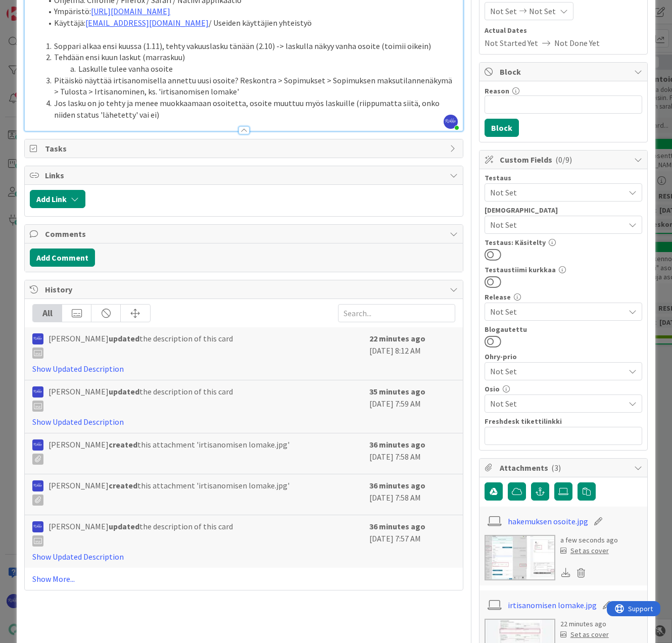
scroll to position [253, 0]
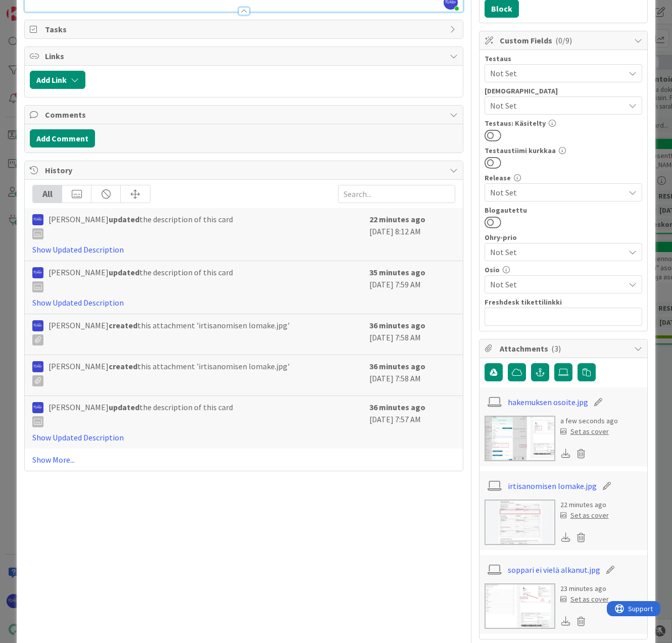
click at [577, 452] on icon at bounding box center [581, 453] width 14 height 15
click at [472, 500] on button "Delete" at bounding box center [487, 503] width 38 height 18
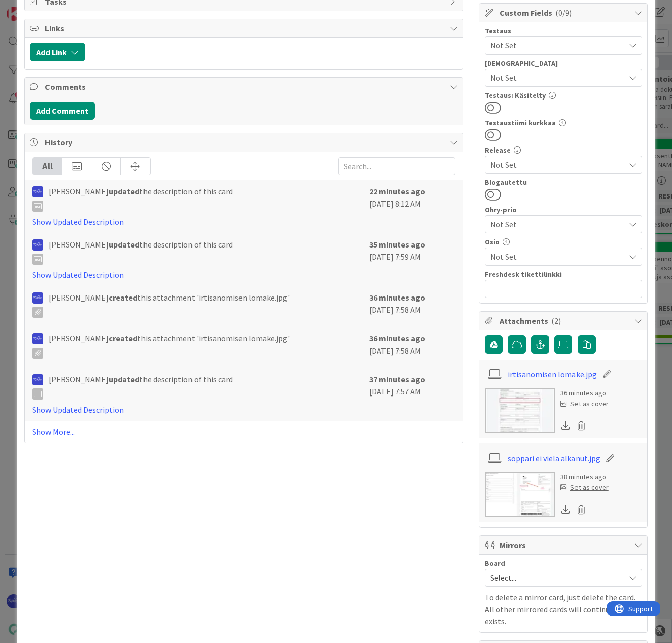
scroll to position [307, 0]
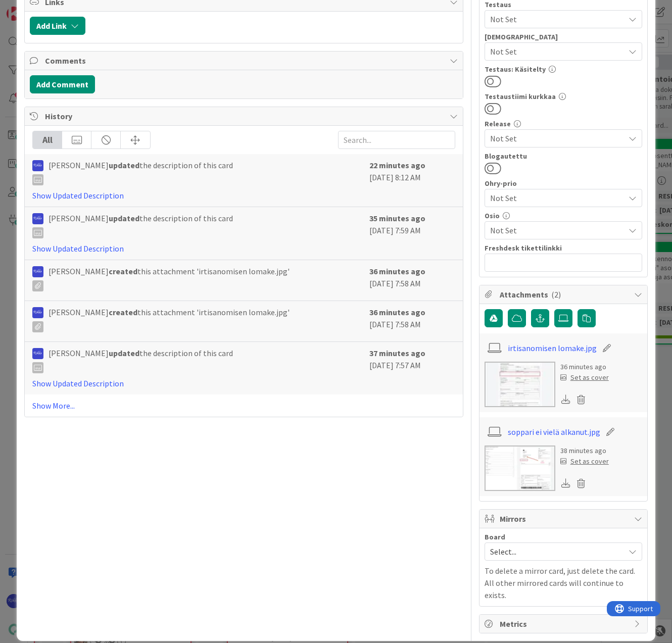
click at [574, 483] on icon at bounding box center [581, 483] width 14 height 15
drag, startPoint x: 476, startPoint y: 530, endPoint x: 493, endPoint y: 460, distance: 72.1
click at [478, 523] on button "Delete" at bounding box center [487, 532] width 38 height 18
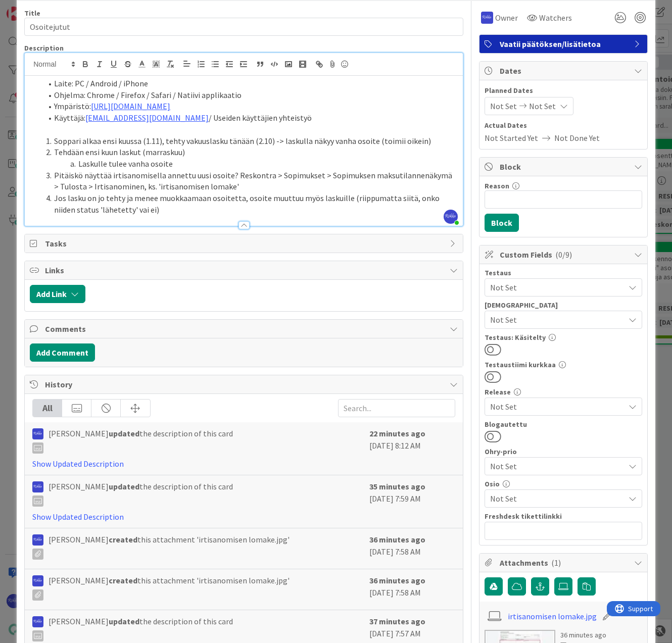
scroll to position [0, 0]
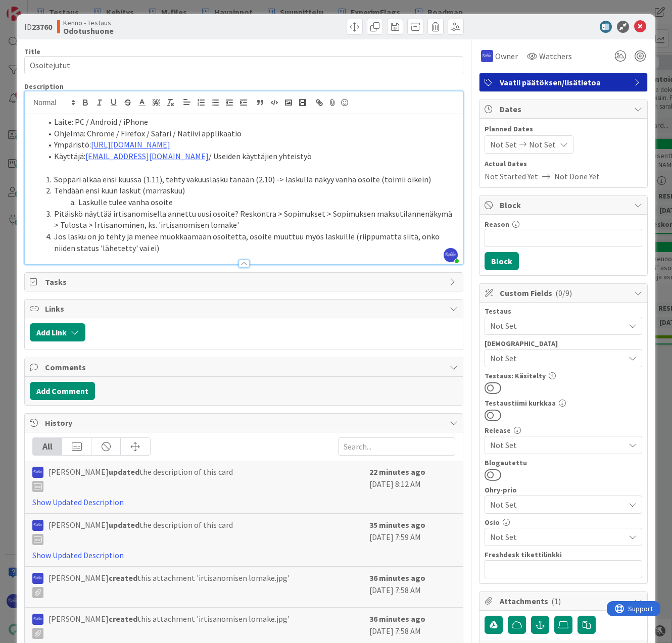
click at [201, 201] on li "Laskulle tulee vanha osoite" at bounding box center [250, 203] width 416 height 12
click at [634, 23] on icon at bounding box center [640, 27] width 12 height 12
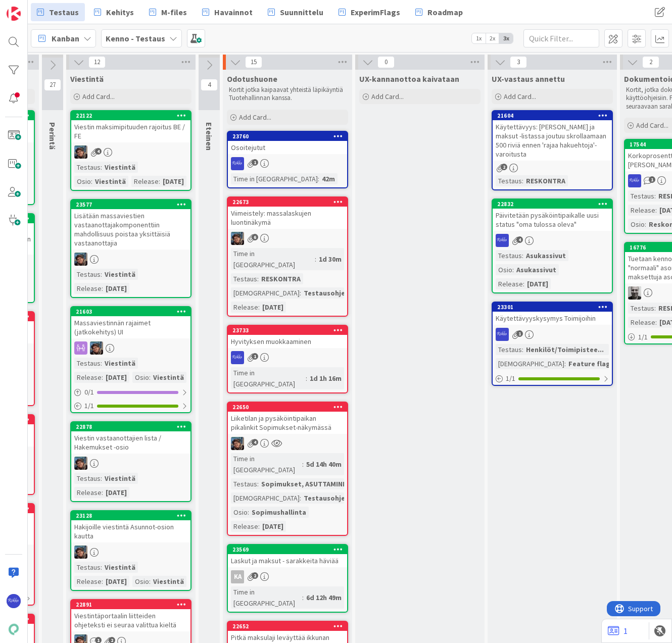
click at [271, 157] on div "1" at bounding box center [287, 163] width 119 height 13
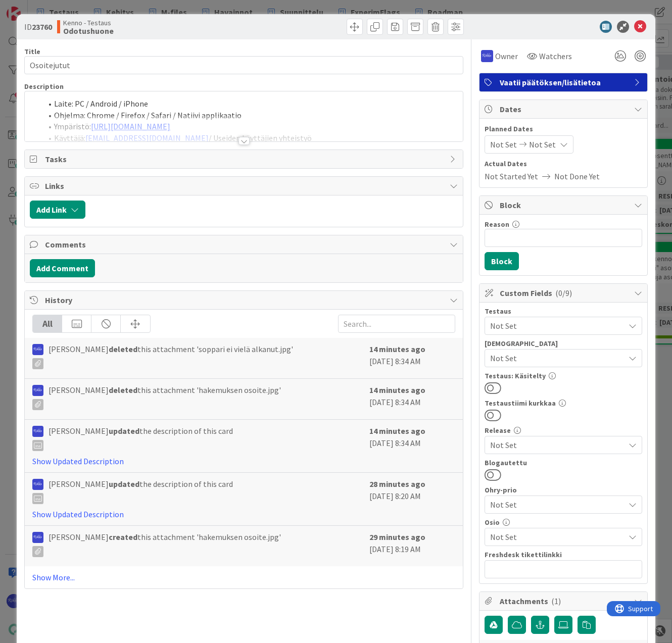
click at [240, 140] on div at bounding box center [243, 141] width 11 height 8
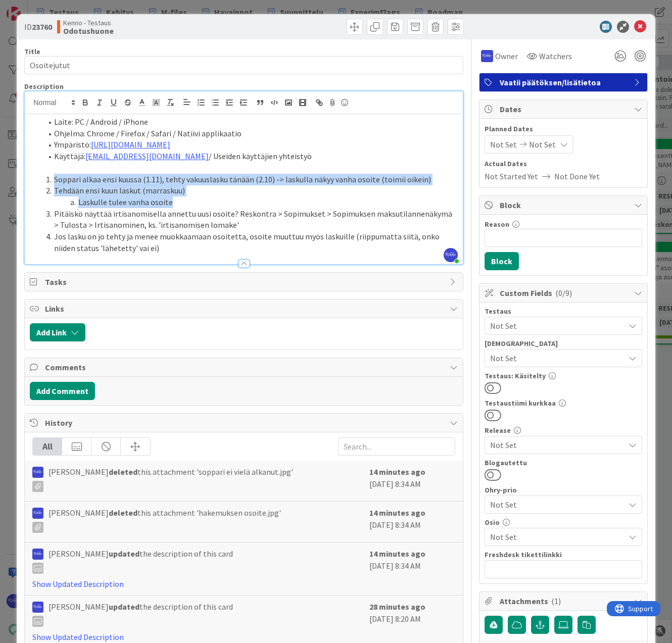
drag, startPoint x: 212, startPoint y: 204, endPoint x: 31, endPoint y: 181, distance: 182.3
click at [31, 181] on ol "Soppari alkaa ensi kuussa (1.11), tehty vakuuslasku tänään (2.10) -> laskulla n…" at bounding box center [244, 214] width 428 height 80
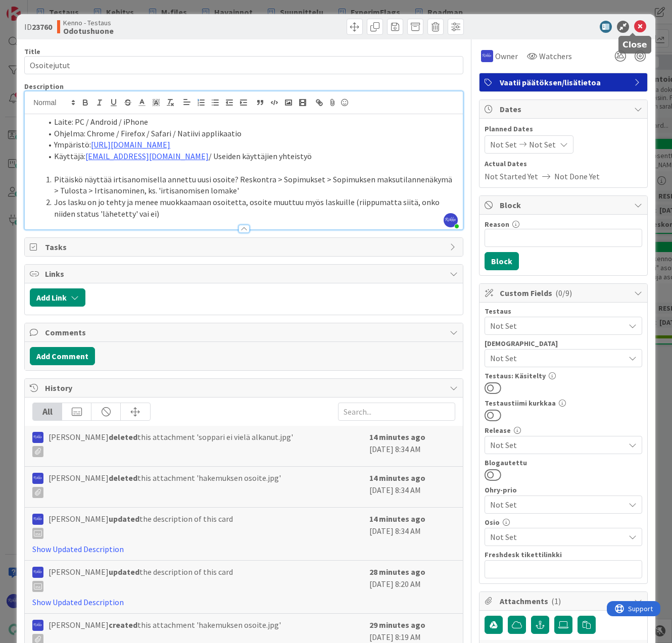
click at [634, 23] on icon at bounding box center [640, 27] width 12 height 12
